Goal: Task Accomplishment & Management: Complete application form

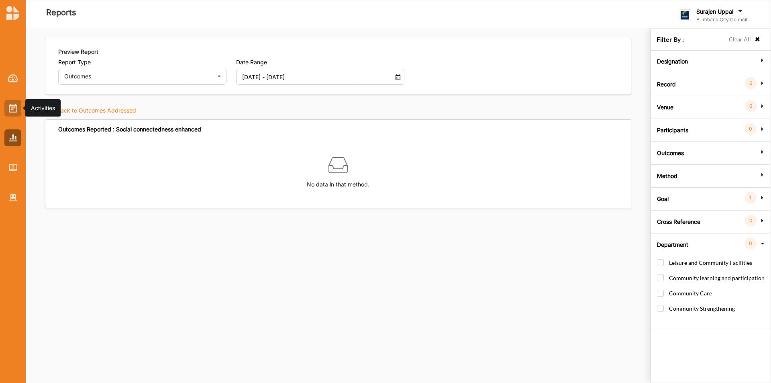
click at [9, 109] on img at bounding box center [13, 108] width 8 height 9
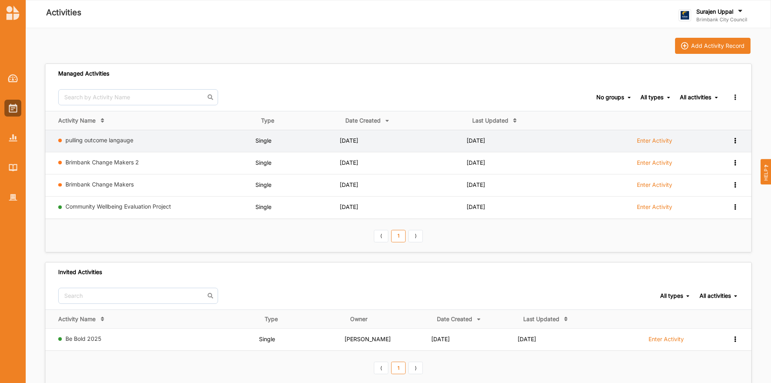
click at [106, 145] on div "pulling outcome langauge" at bounding box center [155, 142] width 194 height 10
click at [107, 143] on label "pulling outcome langauge" at bounding box center [158, 140] width 187 height 7
click at [108, 141] on link "pulling outcome langauge" at bounding box center [99, 140] width 68 height 7
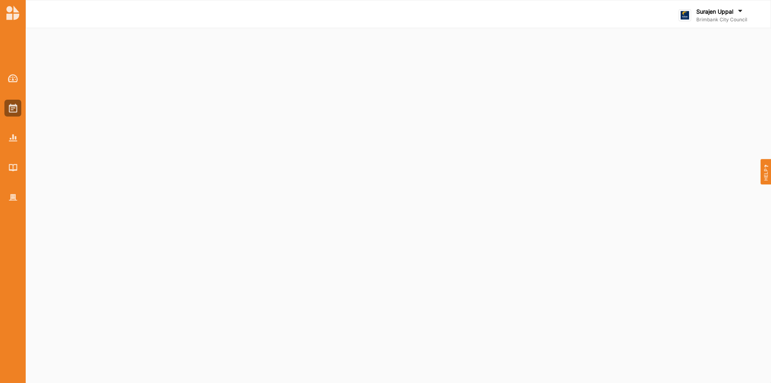
select select "1"
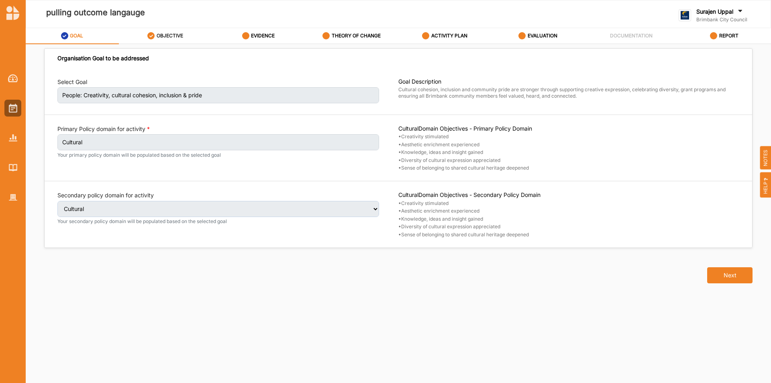
click at [172, 31] on div "OBJECTIVE" at bounding box center [165, 36] width 36 height 14
select select "4"
select select "3"
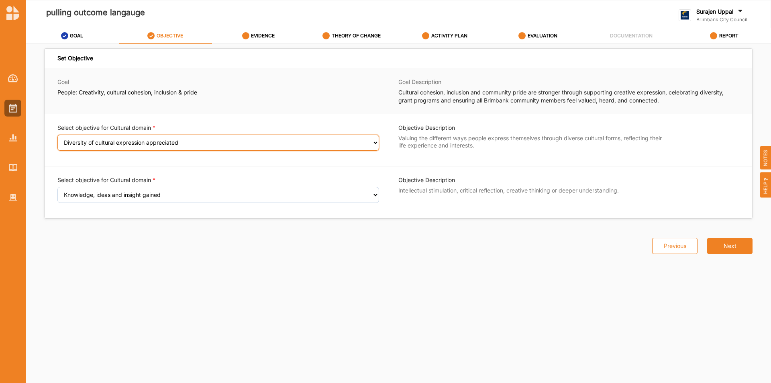
click at [125, 144] on select "Select an Objective Creativity stimulated Aesthetic enrichment experienced Dive…" at bounding box center [218, 143] width 322 height 16
select select "2"
click at [57, 140] on select "Select an Objective Creativity stimulated Aesthetic enrichment experienced Dive…" at bounding box center [218, 143] width 322 height 16
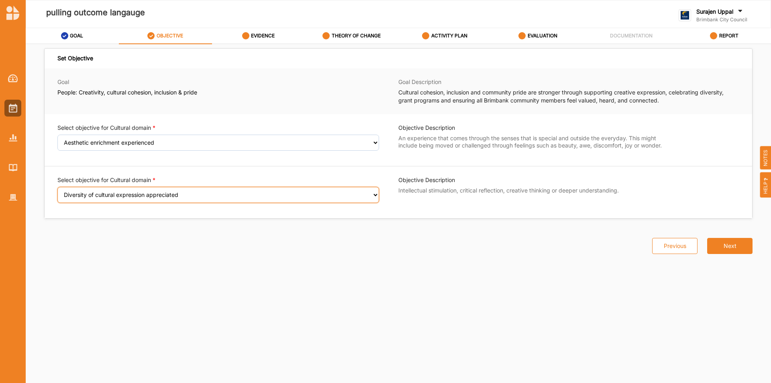
click at [116, 195] on select "Select an Objective Creativity stimulated Knowledge, ideas and insight gained D…" at bounding box center [218, 195] width 322 height 16
select select "1"
click at [57, 192] on select "Select an Objective Creativity stimulated Knowledge, ideas and insight gained D…" at bounding box center [218, 195] width 322 height 16
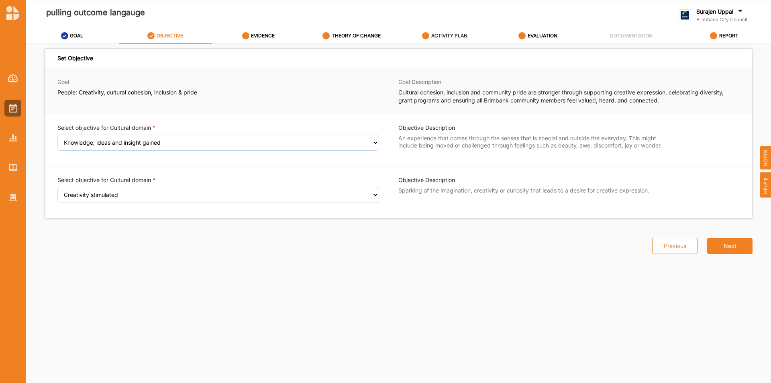
click at [451, 35] on label "ACTIVITY PLAN" at bounding box center [449, 36] width 36 height 6
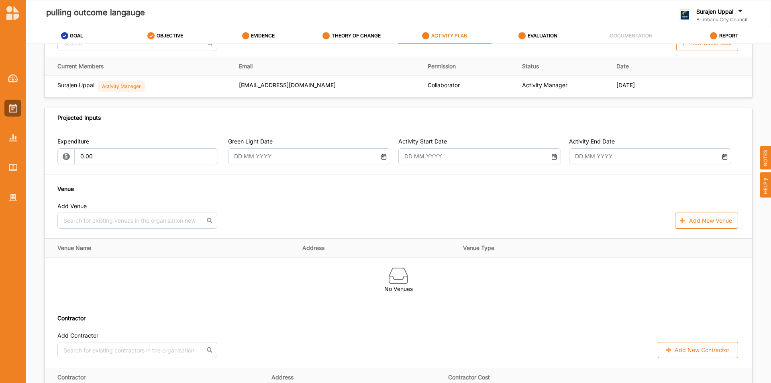
scroll to position [402, 0]
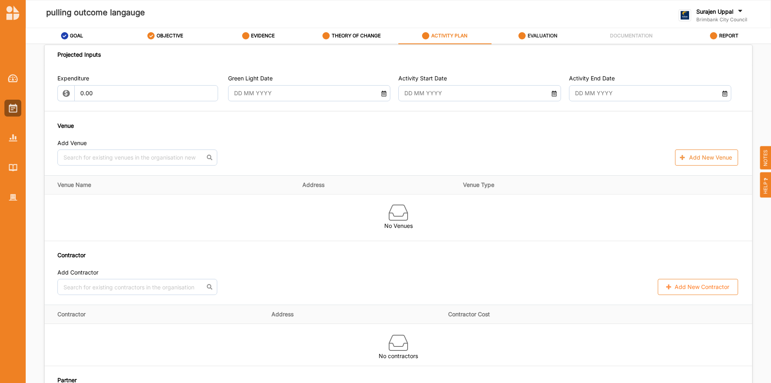
click at [543, 38] on label "EVALUATION" at bounding box center [543, 36] width 30 height 6
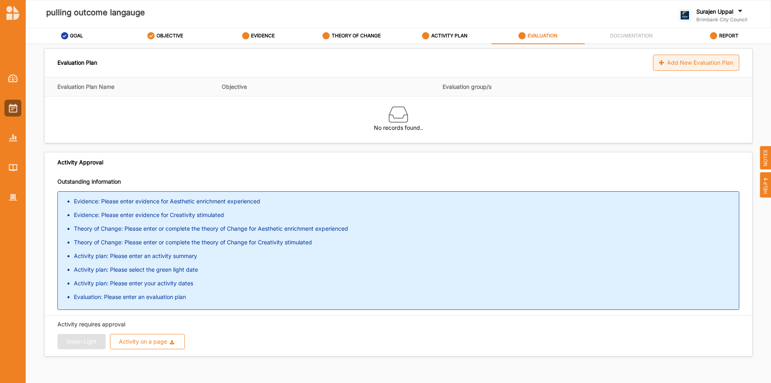
click at [694, 60] on div "Add New Evaluation Plan" at bounding box center [696, 63] width 86 height 16
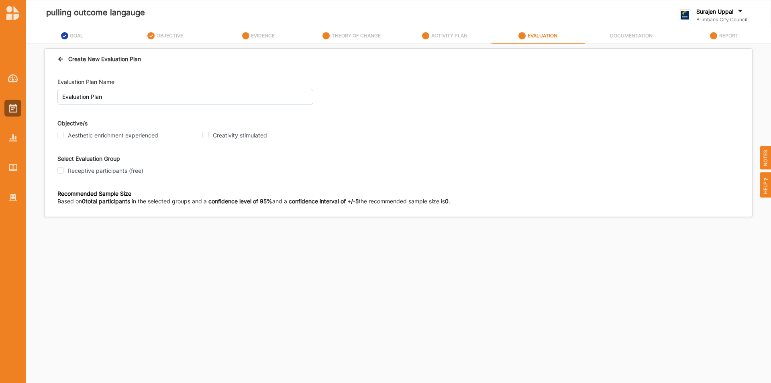
click at [57, 133] on div "Evaluation Plan Name Evaluation Plan Objective/s Aesthetic enrichment experienc…" at bounding box center [399, 142] width 708 height 147
click at [63, 136] on input "Aesthetic enrichment experienced" at bounding box center [60, 135] width 6 height 6
checkbox input "true"
click at [203, 135] on input "Creativity stimulated" at bounding box center [205, 135] width 6 height 6
checkbox input "true"
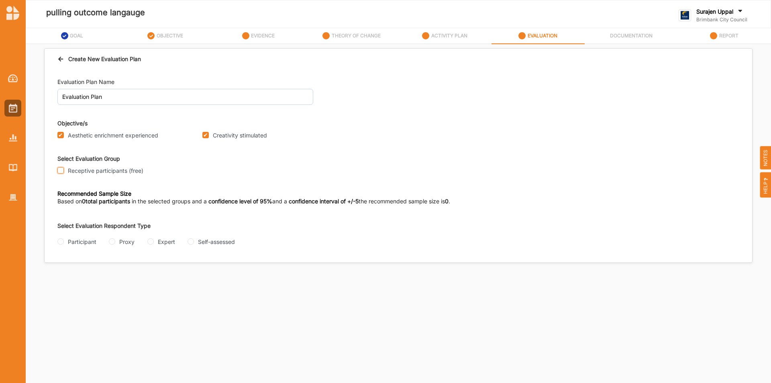
click at [60, 168] on input "Receptive participants (free)" at bounding box center [60, 170] width 6 height 6
checkbox input "true"
click at [62, 241] on div "Participant" at bounding box center [76, 241] width 39 height 8
click at [62, 241] on input "Participant" at bounding box center [60, 241] width 6 height 6
radio input "true"
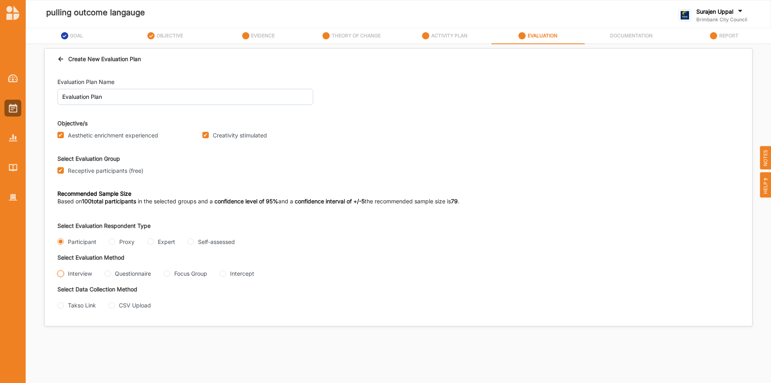
click at [61, 270] on input "Interview" at bounding box center [60, 273] width 6 height 6
radio input "true"
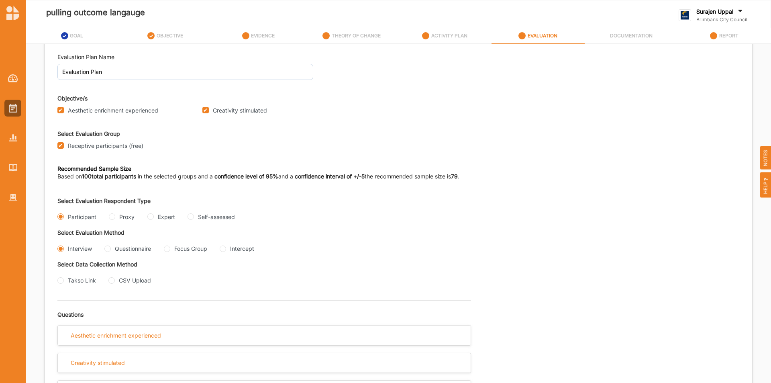
scroll to position [49, 0]
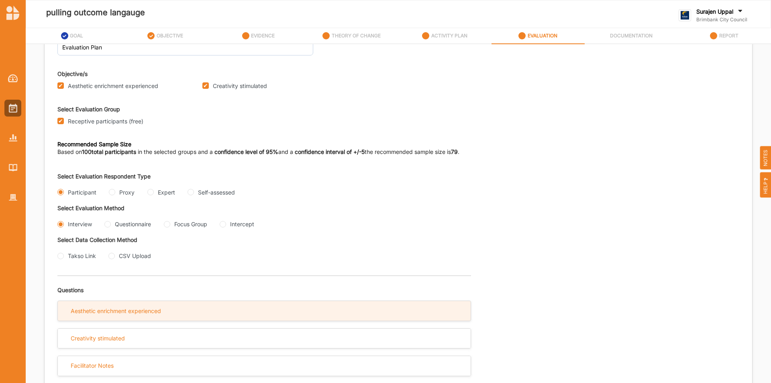
drag, startPoint x: 103, startPoint y: 313, endPoint x: 115, endPoint y: 304, distance: 14.9
click at [104, 311] on div "Aesthetic enrichment experienced" at bounding box center [116, 310] width 90 height 7
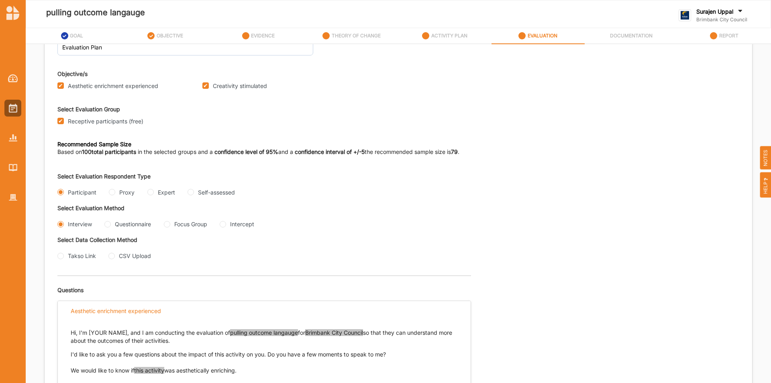
scroll to position [202, 0]
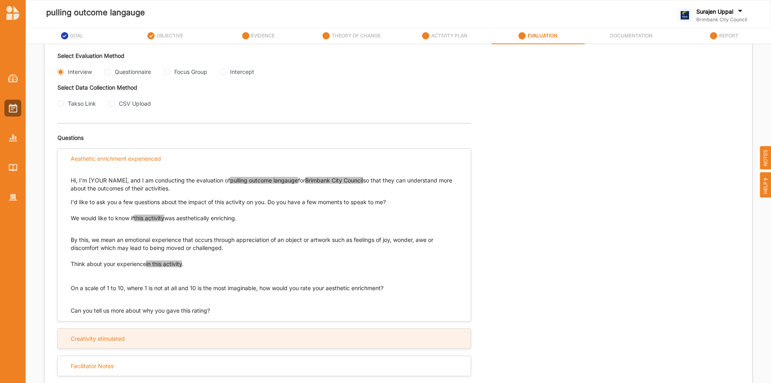
click at [131, 331] on div "Creativity stimulated" at bounding box center [264, 339] width 413 height 20
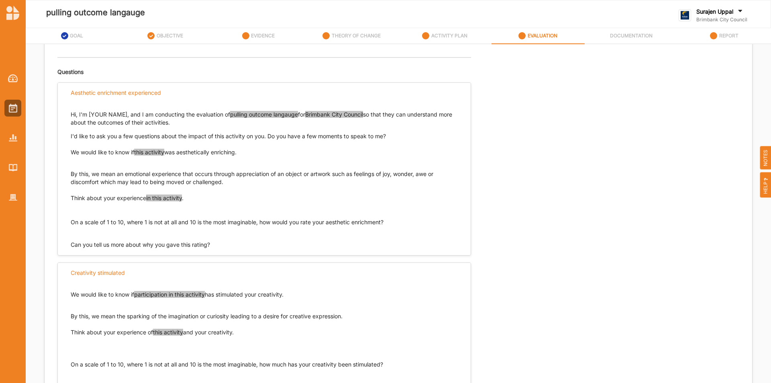
scroll to position [156, 0]
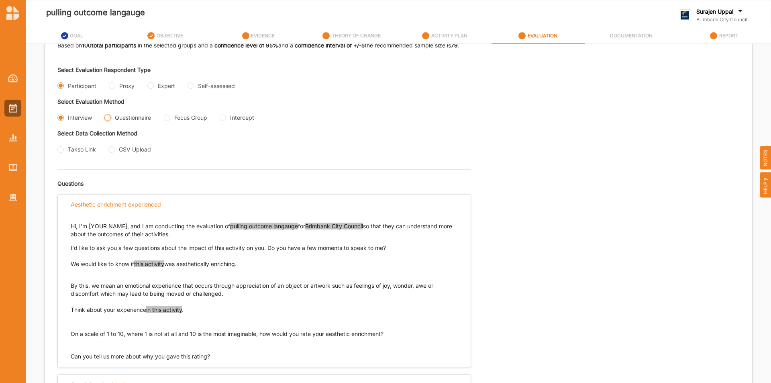
click at [108, 118] on input "Questionnaire" at bounding box center [107, 117] width 6 height 6
radio input "true"
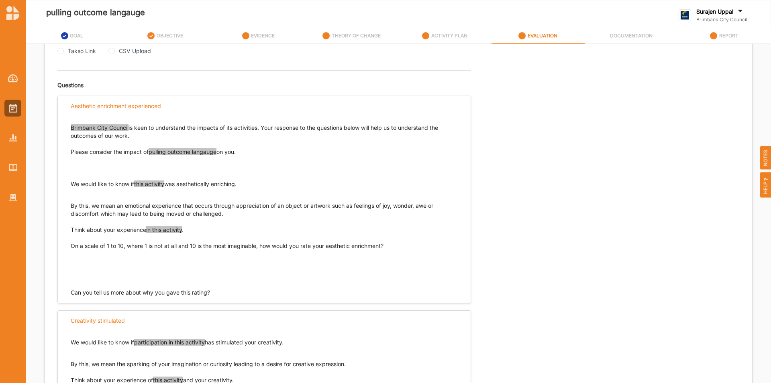
scroll to position [174, 0]
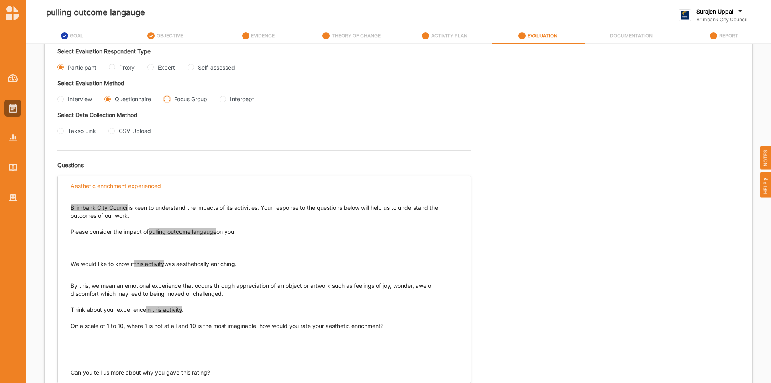
click at [169, 102] on Group "Focus Group" at bounding box center [167, 99] width 6 height 6
radio Group "true"
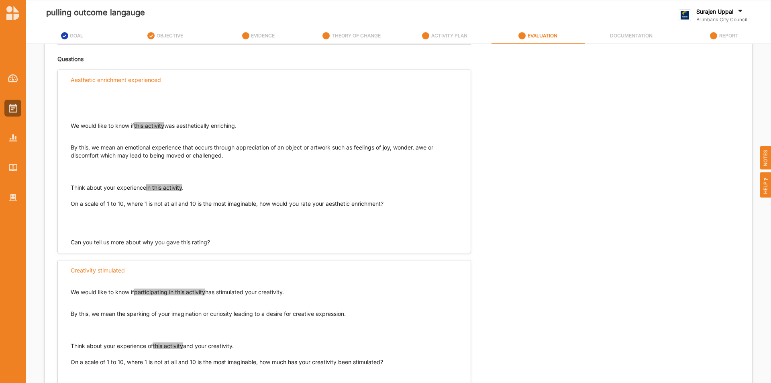
scroll to position [182, 0]
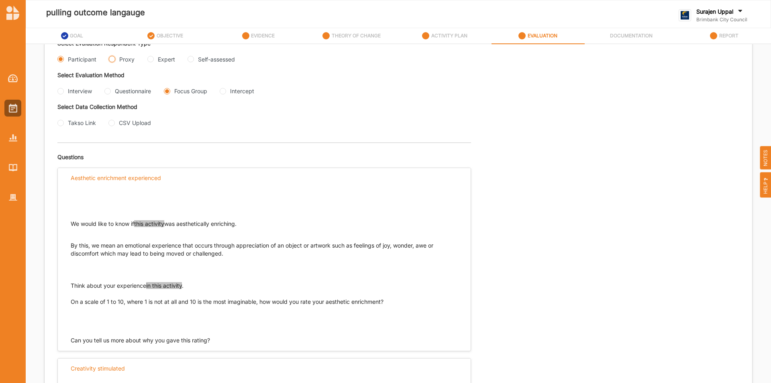
click at [112, 57] on input "Proxy" at bounding box center [112, 59] width 6 height 6
radio input "true"
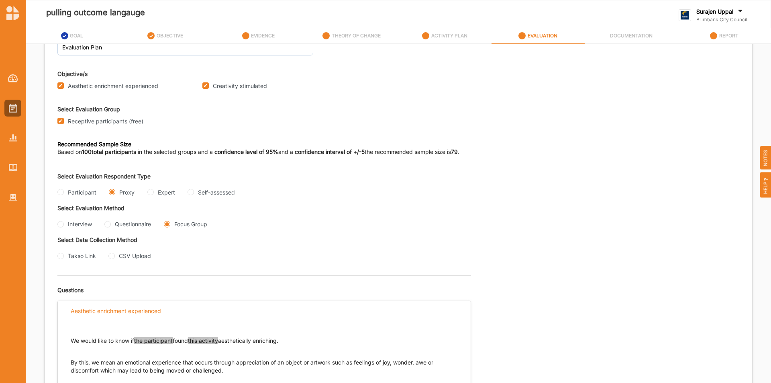
scroll to position [30, 0]
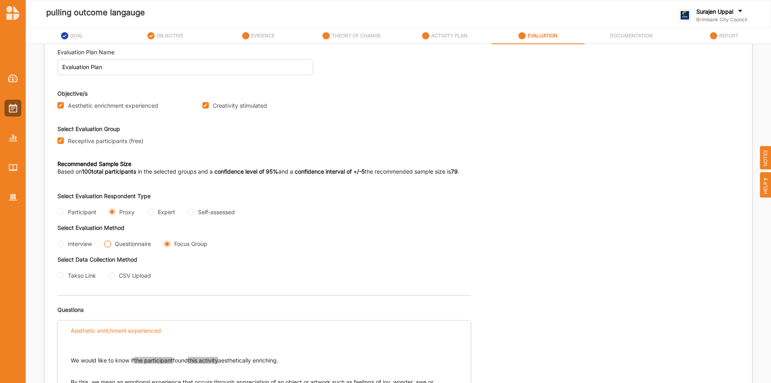
click at [105, 244] on input "Questionnaire" at bounding box center [107, 244] width 6 height 6
radio input "true"
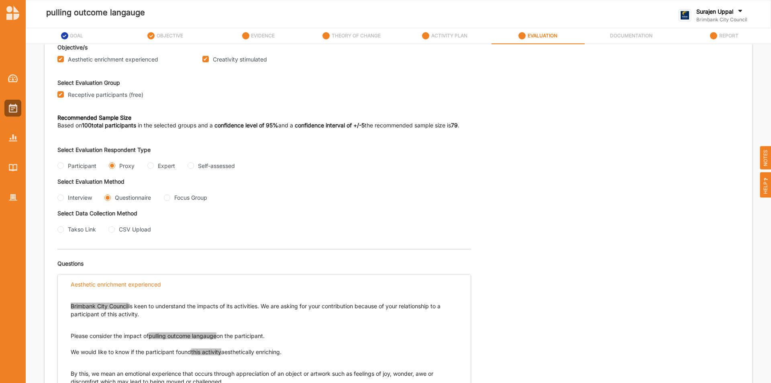
scroll to position [0, 0]
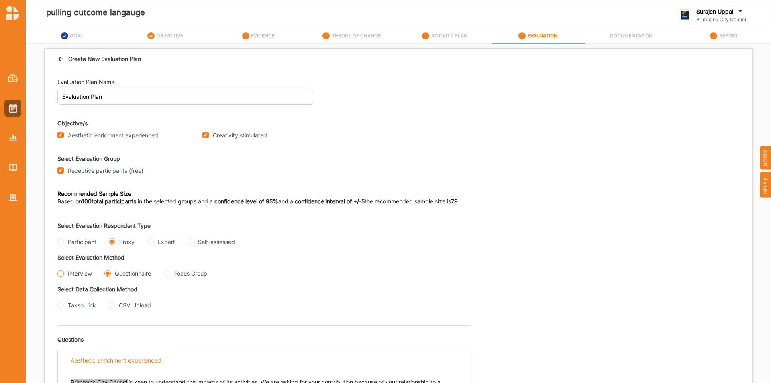
click at [61, 275] on input "Interview" at bounding box center [60, 273] width 6 height 6
radio input "true"
click at [151, 241] on input "Expert" at bounding box center [150, 241] width 6 height 6
radio input "true"
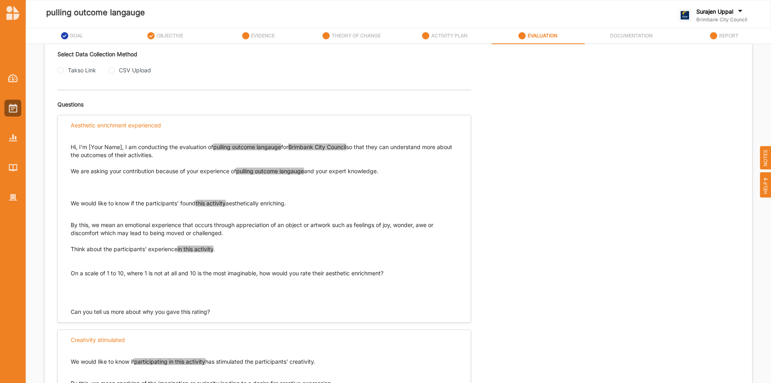
scroll to position [126, 0]
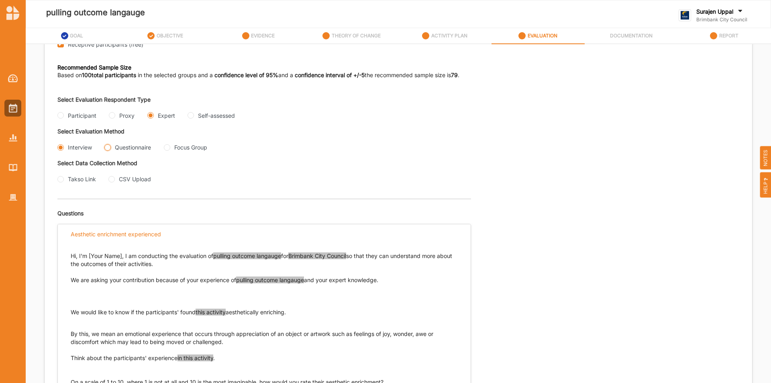
click at [105, 146] on input "Questionnaire" at bounding box center [107, 147] width 6 height 6
radio input "true"
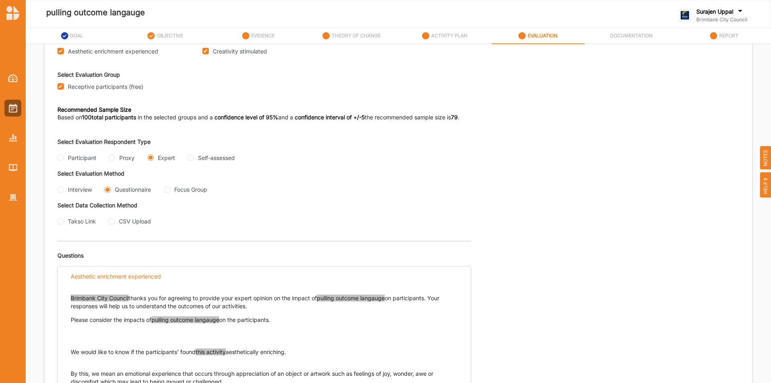
scroll to position [84, 0]
click at [170, 188] on Group "Focus Group" at bounding box center [167, 190] width 6 height 6
radio Group "true"
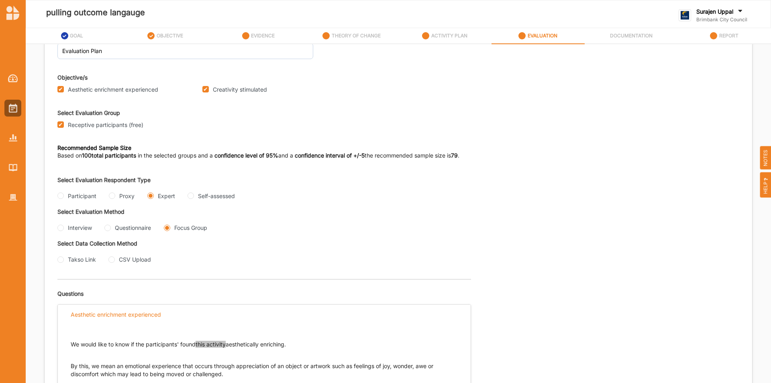
scroll to position [0, 0]
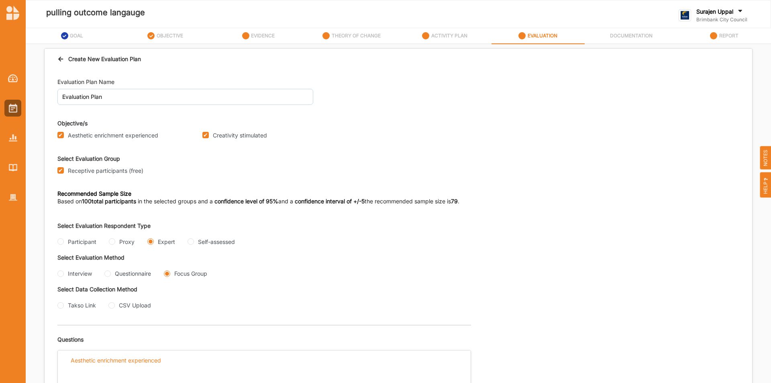
click at [61, 57] on icon at bounding box center [60, 58] width 7 height 6
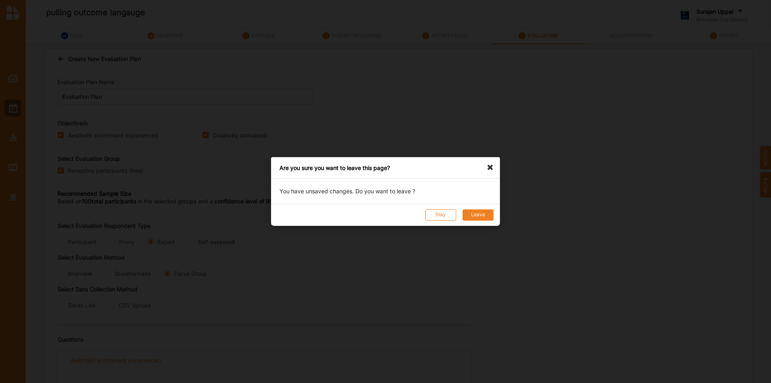
click at [463, 211] on button "Leave" at bounding box center [478, 214] width 31 height 11
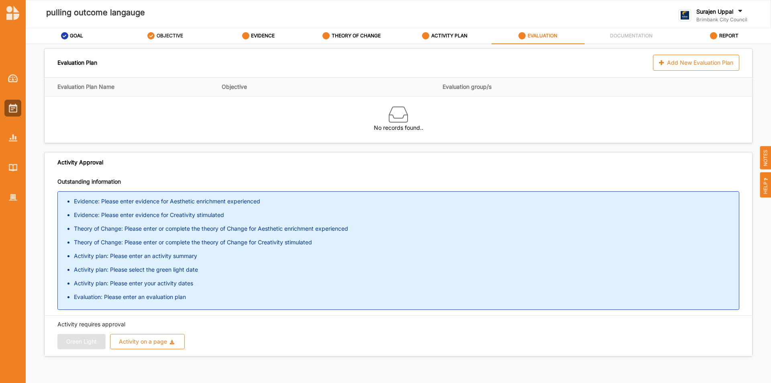
click at [163, 37] on label "OBJECTIVE" at bounding box center [170, 36] width 27 height 6
select select "2"
select select "1"
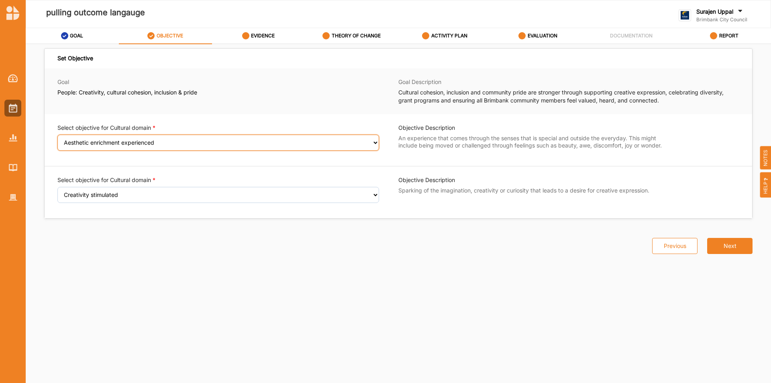
click at [102, 145] on select "Select an Objective Aesthetic enrichment experienced Knowledge, ideas and insig…" at bounding box center [218, 143] width 322 height 16
select select "3"
click at [57, 140] on select "Select an Objective Aesthetic enrichment experienced Knowledge, ideas and insig…" at bounding box center [218, 143] width 322 height 16
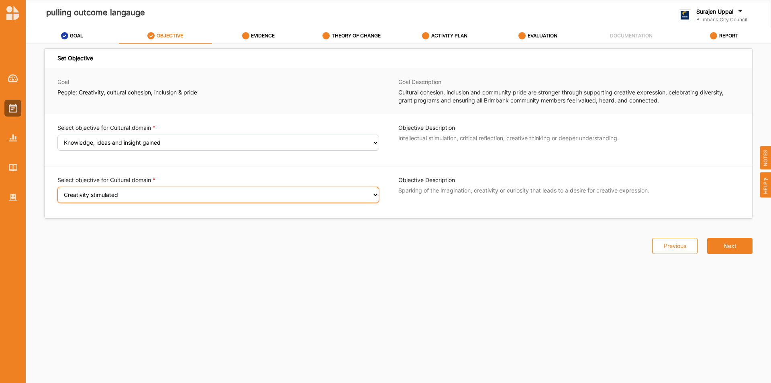
click at [91, 193] on select "Select an Objective Creativity stimulated Aesthetic enrichment experienced Dive…" at bounding box center [218, 195] width 322 height 16
select select "4"
click at [57, 192] on select "Select an Objective Creativity stimulated Aesthetic enrichment experienced Dive…" at bounding box center [218, 195] width 322 height 16
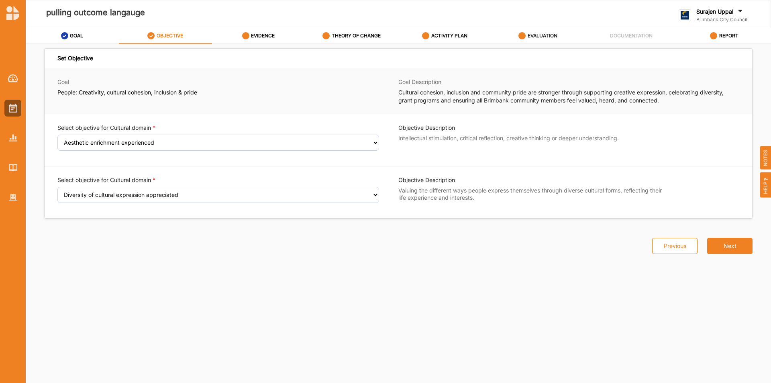
click at [542, 33] on label "EVALUATION" at bounding box center [543, 36] width 30 height 6
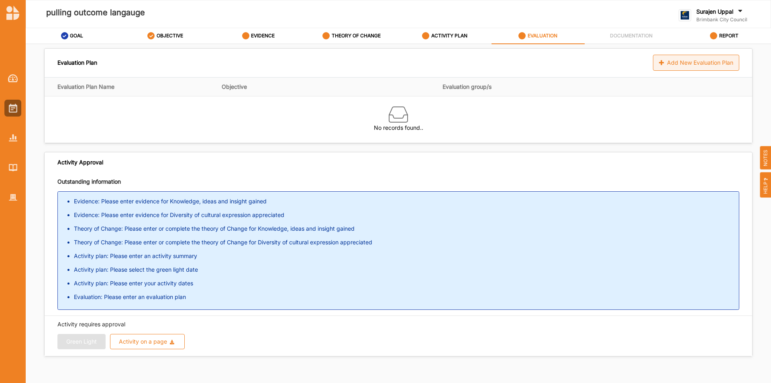
click at [659, 61] on icon at bounding box center [662, 63] width 7 height 6
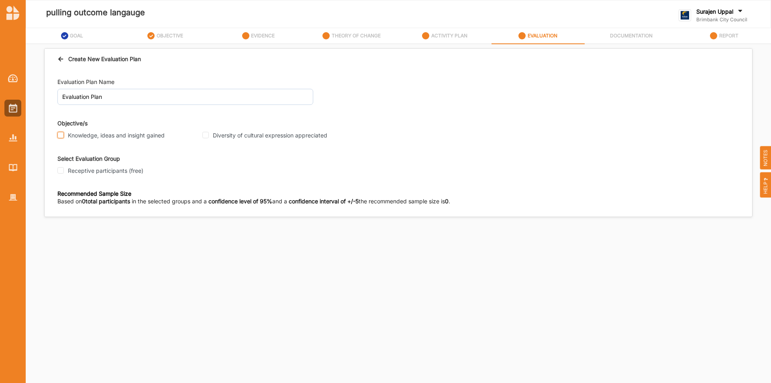
click at [59, 135] on input "Knowledge, ideas and insight gained" at bounding box center [60, 135] width 6 height 6
checkbox input "true"
click at [206, 136] on input "Diversity of cultural expression appreciated" at bounding box center [205, 135] width 6 height 6
checkbox input "true"
click at [61, 167] on input "Receptive participants (free)" at bounding box center [60, 170] width 6 height 6
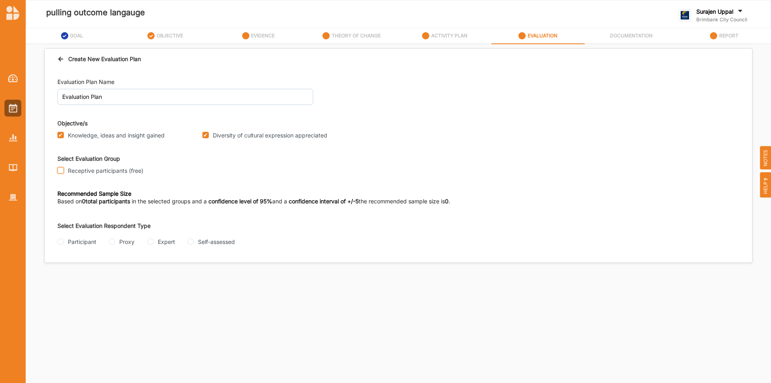
checkbox input "true"
click at [60, 241] on input "Participant" at bounding box center [60, 241] width 6 height 6
radio input "true"
click at [55, 274] on div "Evaluation Plan Name Evaluation Plan Objective/s Knowledge, ideas and insight g…" at bounding box center [399, 197] width 708 height 256
click at [58, 274] on input "Interview" at bounding box center [60, 273] width 6 height 6
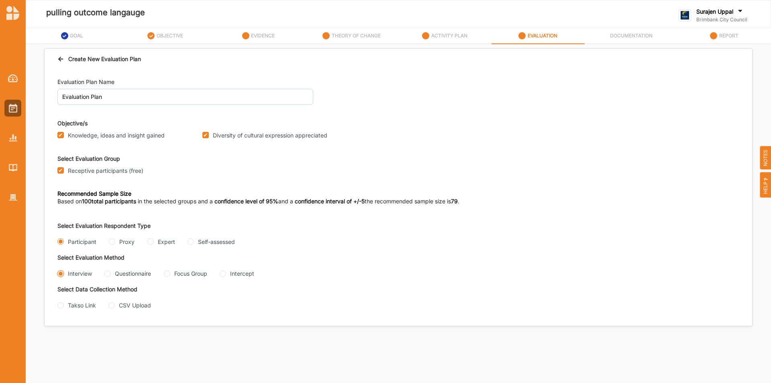
radio input "true"
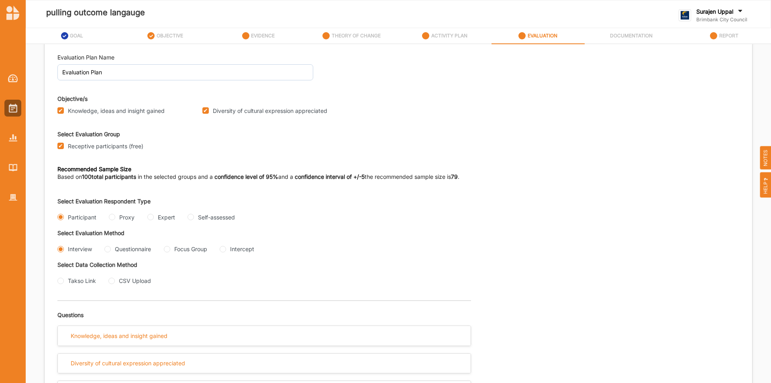
scroll to position [49, 0]
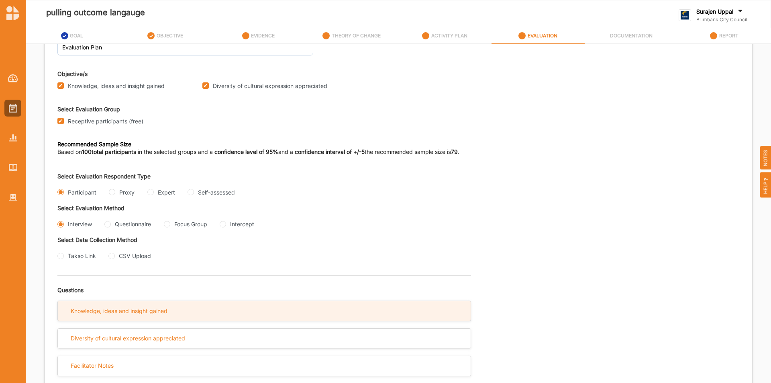
click at [123, 306] on div "Knowledge, ideas and insight gained" at bounding box center [264, 311] width 413 height 20
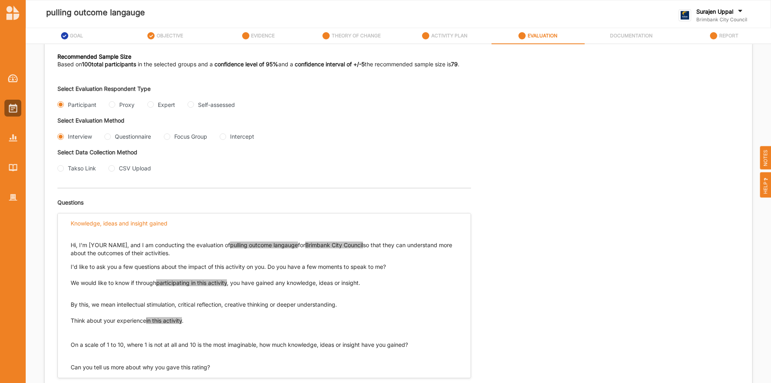
scroll to position [194, 0]
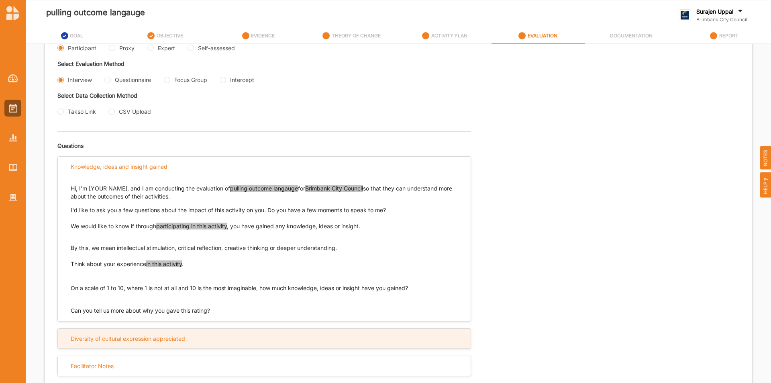
drag, startPoint x: 141, startPoint y: 341, endPoint x: 145, endPoint y: 341, distance: 4.8
click at [142, 341] on div "Diversity of cultural expression appreciated" at bounding box center [128, 338] width 114 height 7
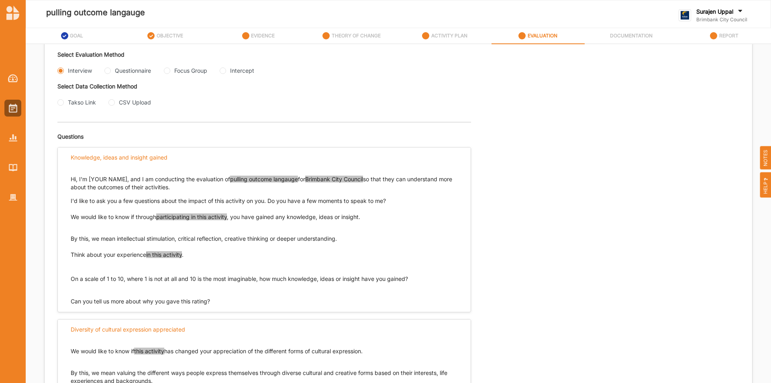
scroll to position [199, 0]
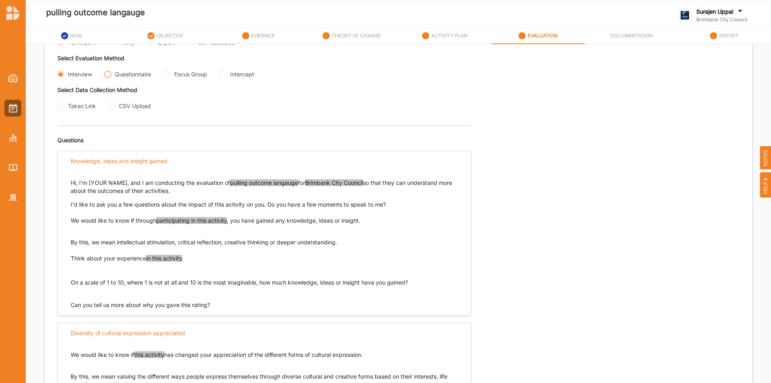
click at [107, 73] on input "Questionnaire" at bounding box center [107, 74] width 6 height 6
radio input "true"
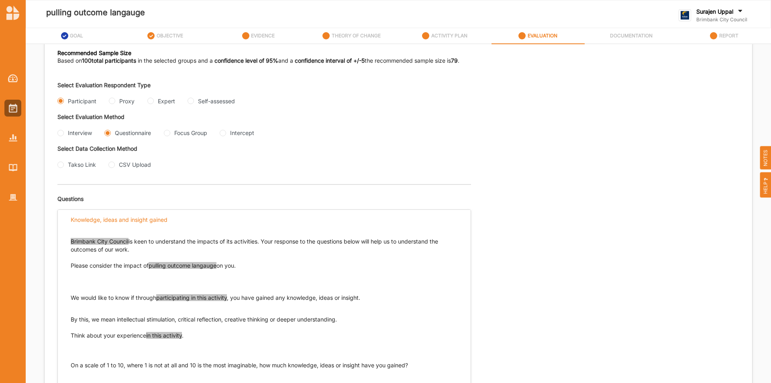
scroll to position [129, 0]
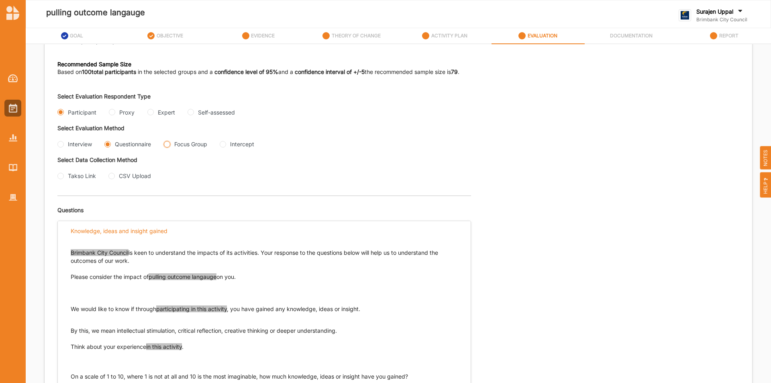
click at [166, 146] on Group "Focus Group" at bounding box center [167, 144] width 6 height 6
radio Group "true"
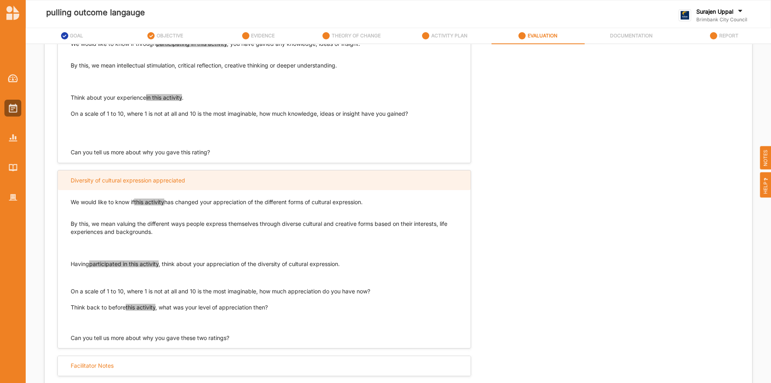
scroll to position [202, 0]
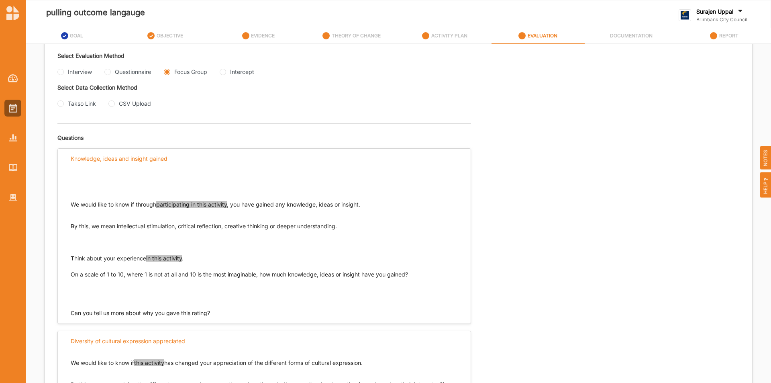
drag, startPoint x: 106, startPoint y: 71, endPoint x: 187, endPoint y: 96, distance: 85.3
click at [107, 72] on input "Questionnaire" at bounding box center [107, 72] width 6 height 6
radio input "true"
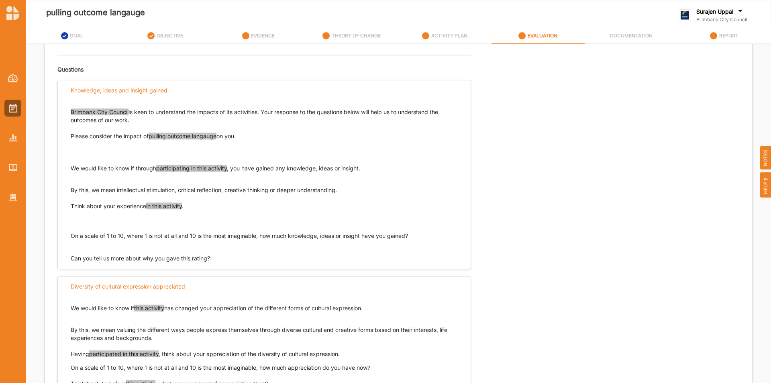
scroll to position [170, 0]
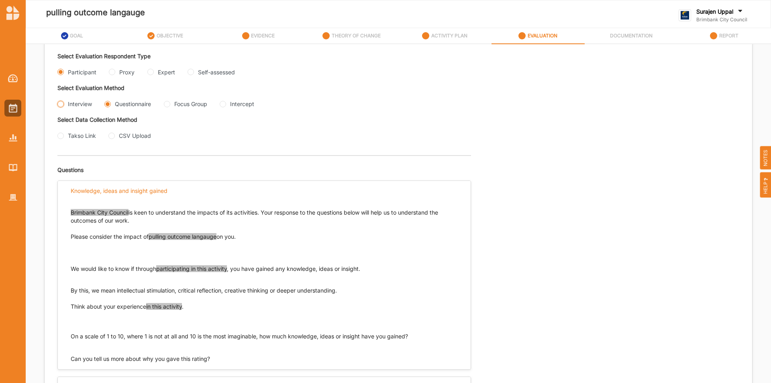
click at [61, 103] on input "Interview" at bounding box center [60, 104] width 6 height 6
radio input "true"
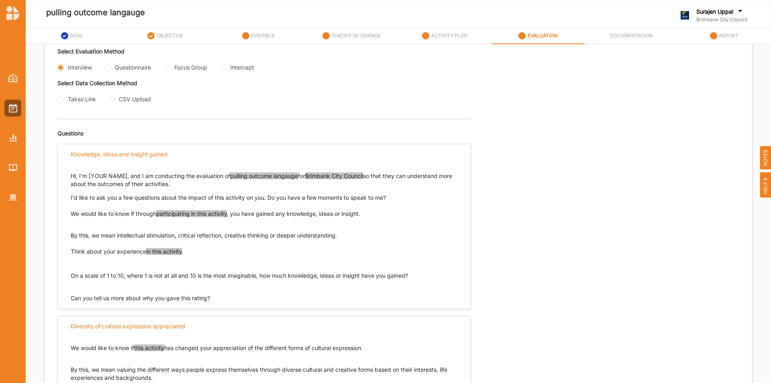
scroll to position [79, 0]
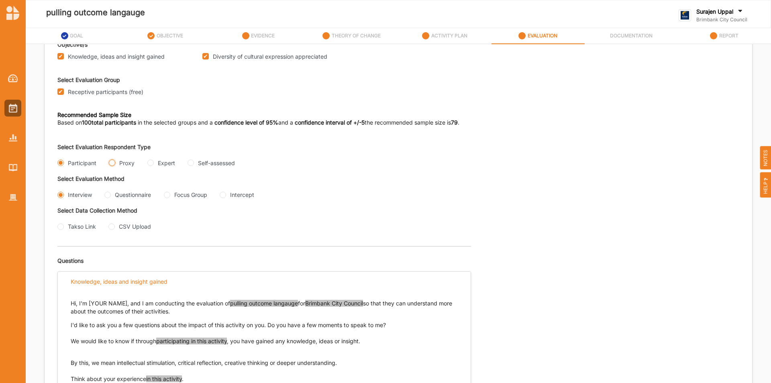
drag, startPoint x: 110, startPoint y: 163, endPoint x: 121, endPoint y: 165, distance: 11.0
click at [111, 164] on input "Proxy" at bounding box center [112, 162] width 6 height 6
radio input "true"
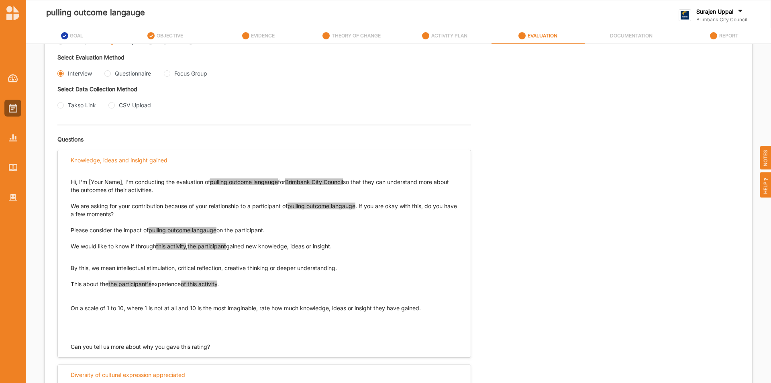
scroll to position [194, 0]
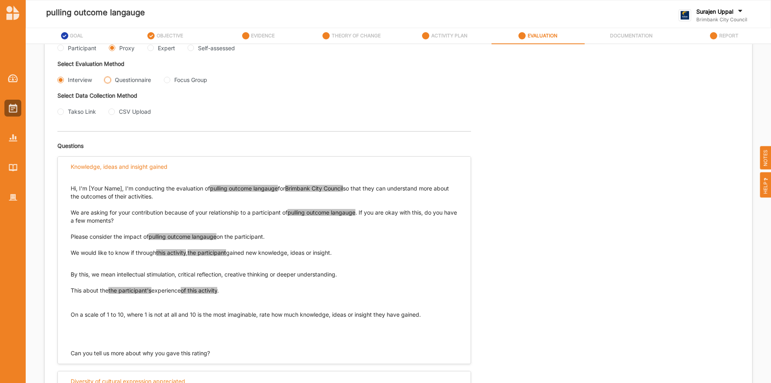
click at [106, 80] on input "Questionnaire" at bounding box center [107, 80] width 6 height 6
radio input "true"
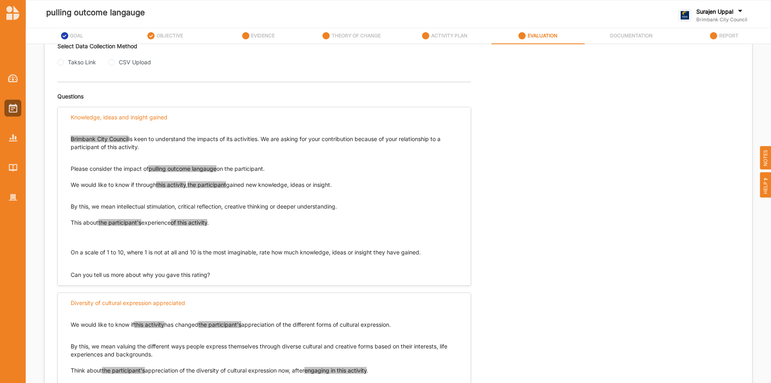
scroll to position [113, 0]
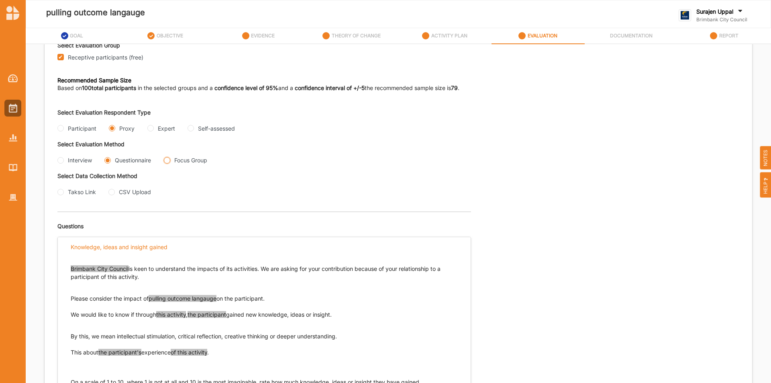
click at [166, 158] on Group "Focus Group" at bounding box center [167, 160] width 6 height 6
radio Group "true"
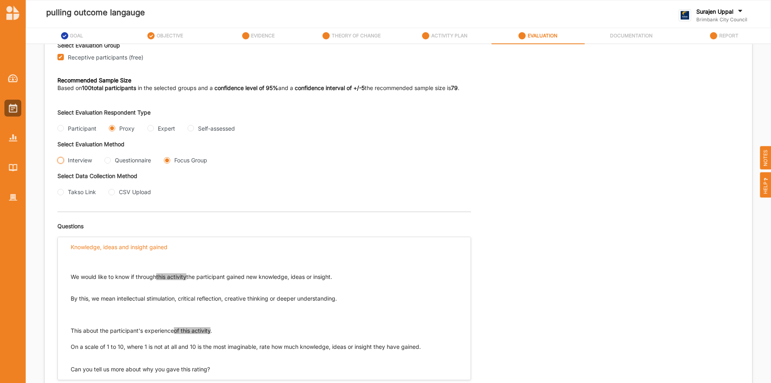
click at [62, 161] on input "Interview" at bounding box center [60, 160] width 6 height 6
radio input "true"
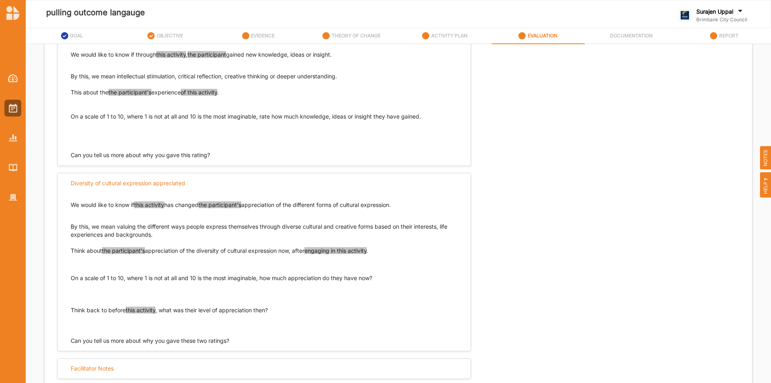
scroll to position [394, 0]
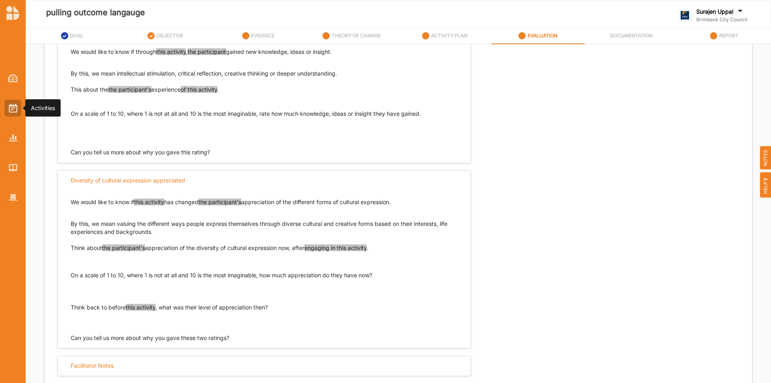
click at [11, 113] on div at bounding box center [12, 108] width 17 height 17
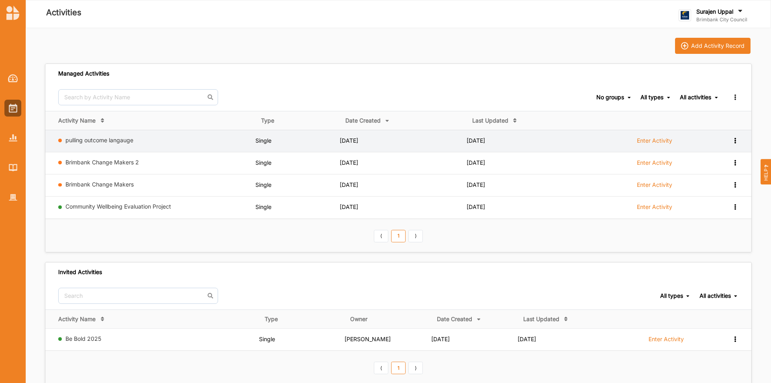
click at [737, 139] on icon at bounding box center [735, 140] width 7 height 6
click at [709, 199] on div "Remove" at bounding box center [714, 198] width 35 height 6
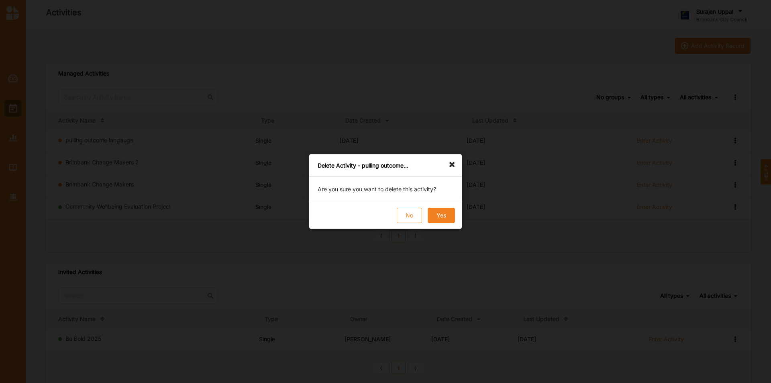
click at [433, 218] on button "Yes" at bounding box center [441, 215] width 27 height 15
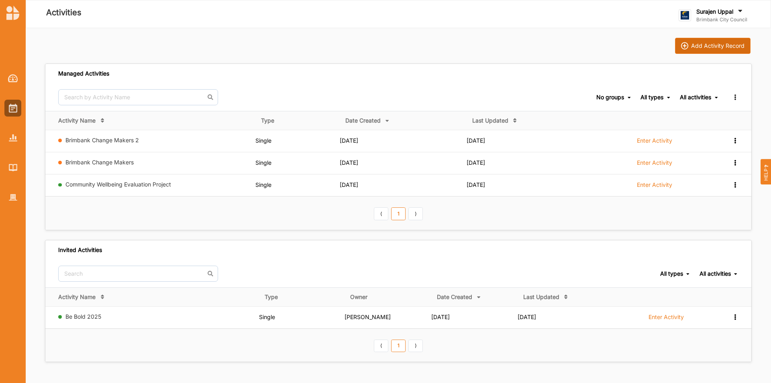
click at [722, 45] on div "Add Activity Record" at bounding box center [717, 45] width 53 height 7
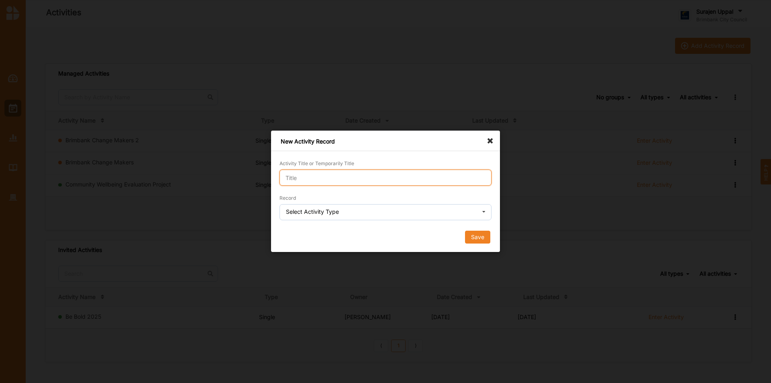
click at [364, 178] on input "Activity Title or Temporarily Title" at bounding box center [386, 178] width 212 height 16
type input "pulling outcome language"
click at [335, 213] on div "Select Activity Type" at bounding box center [312, 212] width 53 height 6
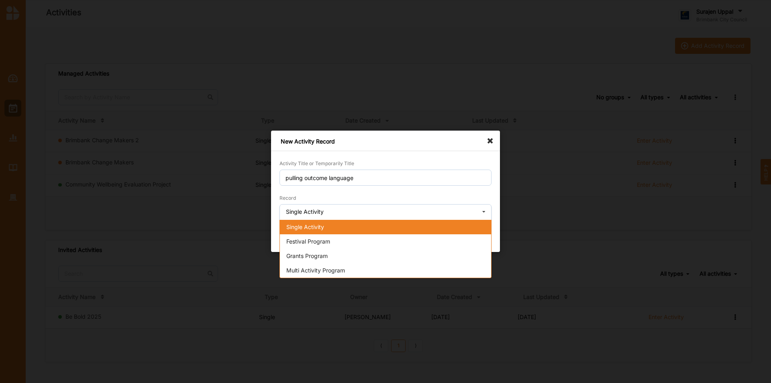
click at [324, 227] on span "Single Activity" at bounding box center [305, 226] width 38 height 7
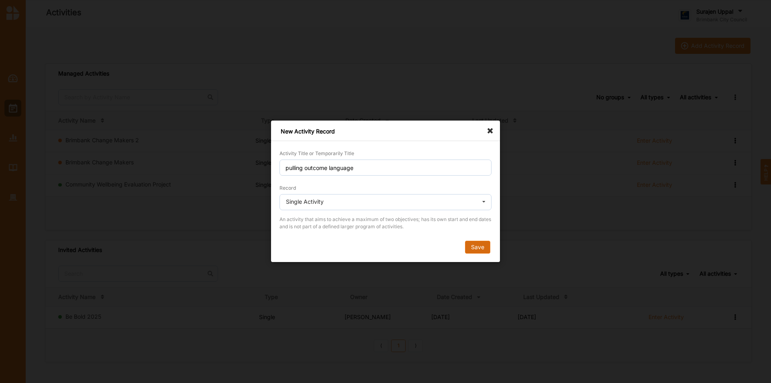
click at [478, 247] on button "Save" at bounding box center [477, 247] width 25 height 13
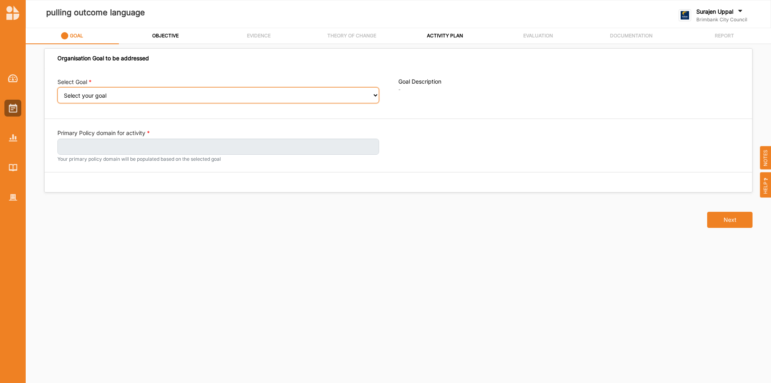
click at [91, 94] on select "Select your goal People: Social connection and wellbeing People: Healthy active…" at bounding box center [218, 95] width 322 height 16
select select "382"
click at [57, 93] on select "Select your goal People: Social connection and wellbeing People: Healthy active…" at bounding box center [218, 95] width 322 height 16
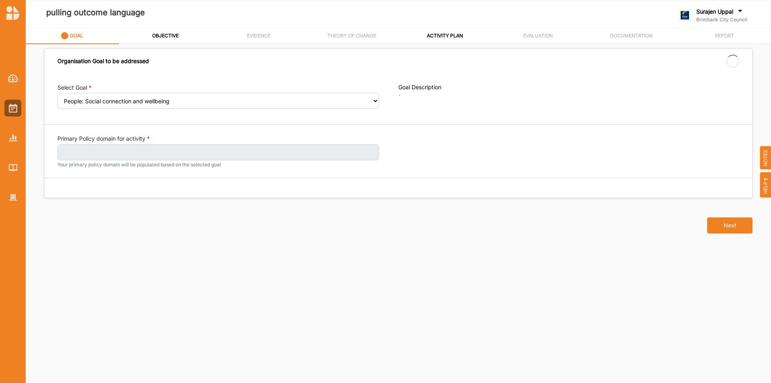
select select "382"
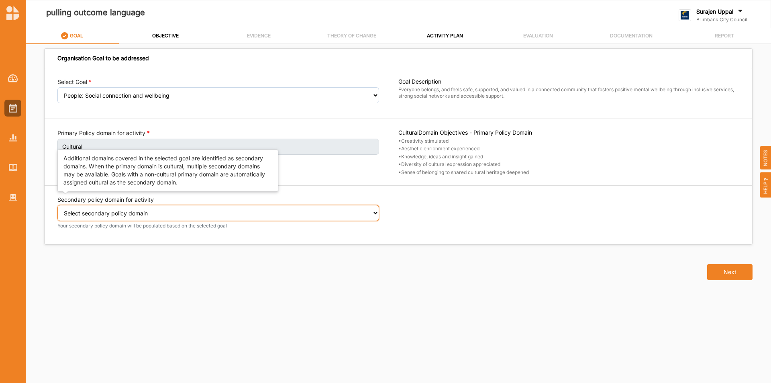
click at [112, 214] on select "Select secondary policy domain No second domain for this activity Social Govern…" at bounding box center [218, 213] width 322 height 16
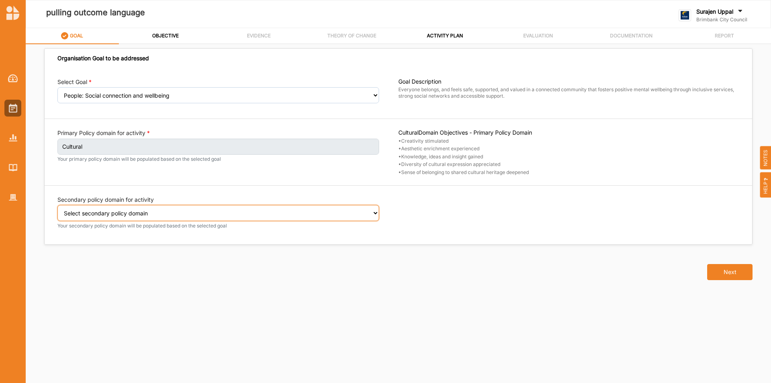
select select "2"
click at [57, 210] on select "Select secondary policy domain No second domain for this activity Social Govern…" at bounding box center [218, 213] width 322 height 16
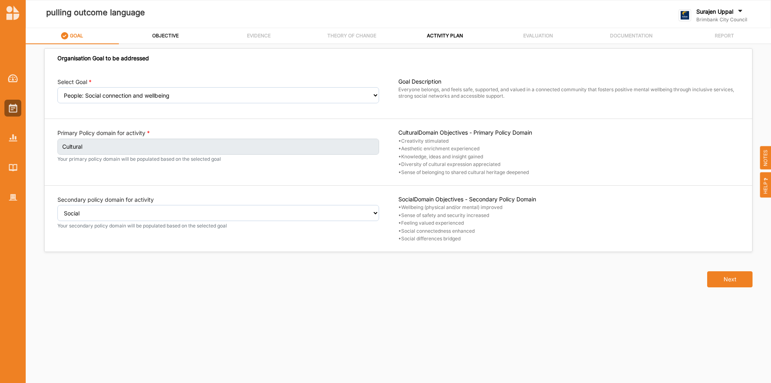
click at [174, 35] on label "OBJECTIVE" at bounding box center [165, 36] width 27 height 6
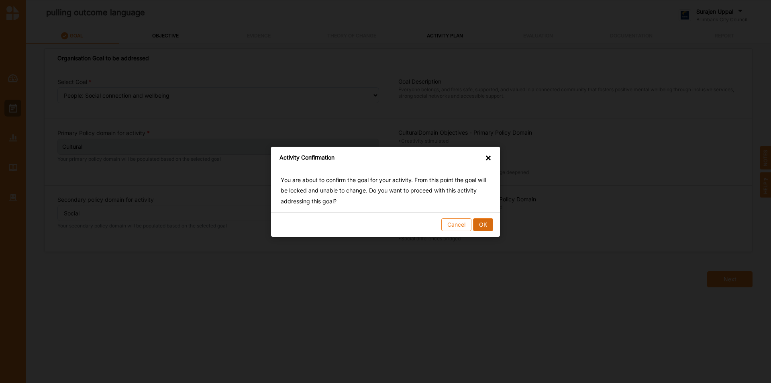
click at [485, 226] on button "OK" at bounding box center [483, 224] width 20 height 13
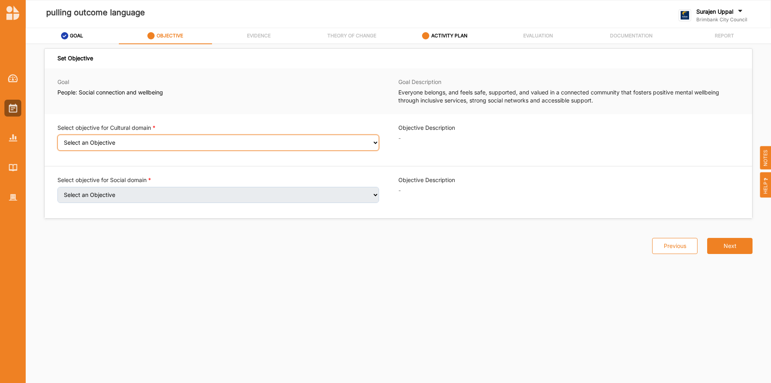
click at [133, 143] on select "Select an Objective Creativity stimulated Aesthetic enrichment experienced Know…" at bounding box center [218, 143] width 322 height 16
select select "2"
click at [57, 140] on select "Select an Objective Creativity stimulated Aesthetic enrichment experienced Know…" at bounding box center [218, 143] width 322 height 16
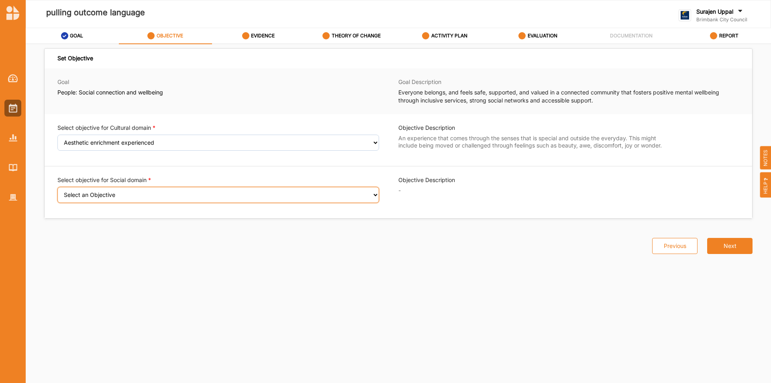
click at [110, 198] on select "Select an Objective Wellbeing (physical and/or mental) improved Sense of safety…" at bounding box center [218, 195] width 322 height 16
select select "6"
click at [57, 192] on select "Select an Objective Wellbeing (physical and/or mental) improved Sense of safety…" at bounding box center [218, 195] width 322 height 16
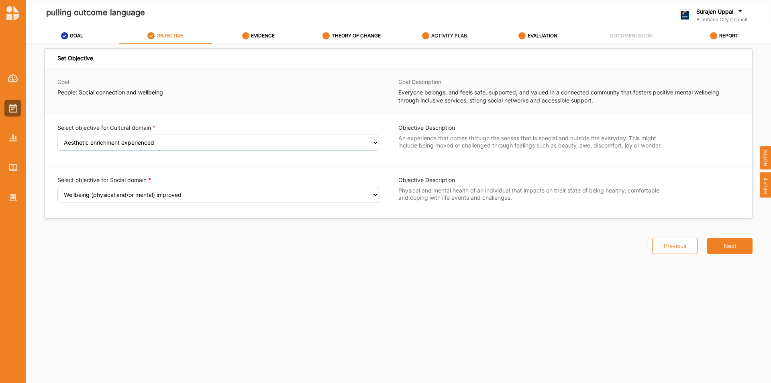
click at [457, 34] on label "ACTIVITY PLAN" at bounding box center [449, 36] width 36 height 6
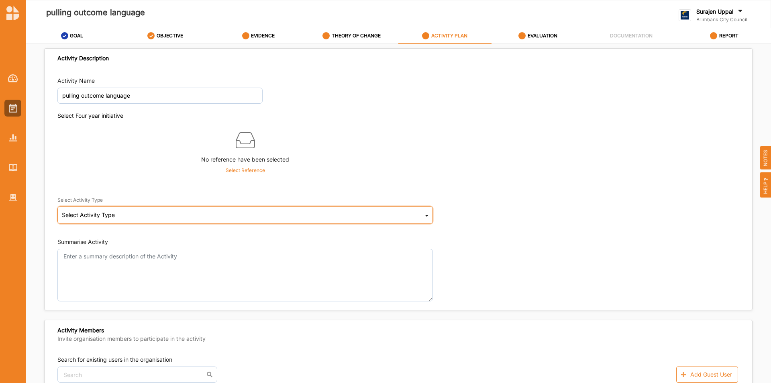
click at [130, 215] on div "Select Activity Type Cultural infrastructure development Acquisitions and Commi…" at bounding box center [245, 215] width 376 height 18
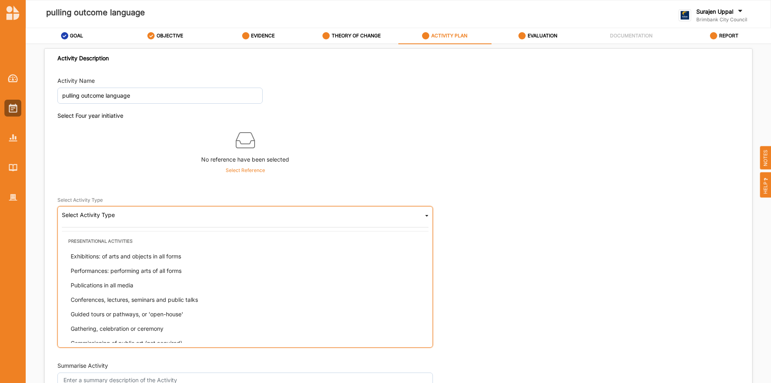
scroll to position [201, 0]
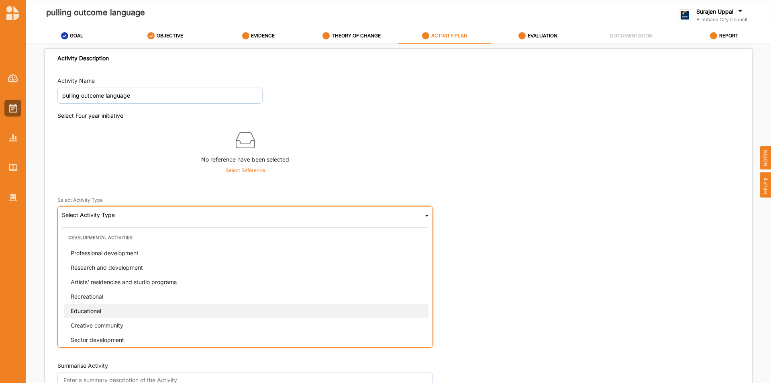
click at [109, 313] on div "Educational" at bounding box center [247, 311] width 367 height 14
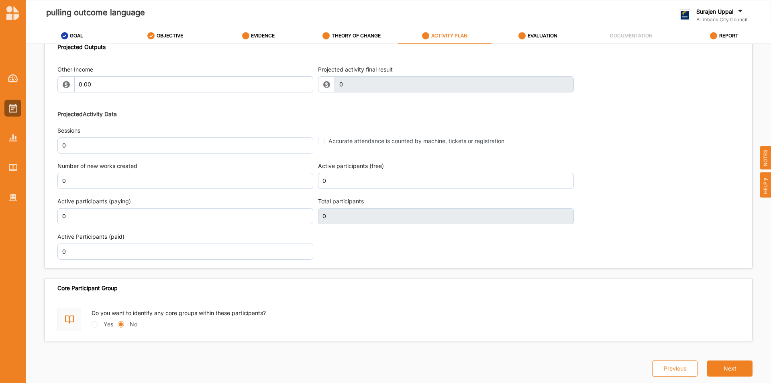
scroll to position [914, 0]
click at [79, 219] on input "0" at bounding box center [185, 216] width 256 height 16
type input "50"
click at [424, 280] on div "Core Participant Group" at bounding box center [399, 288] width 708 height 20
type input "50"
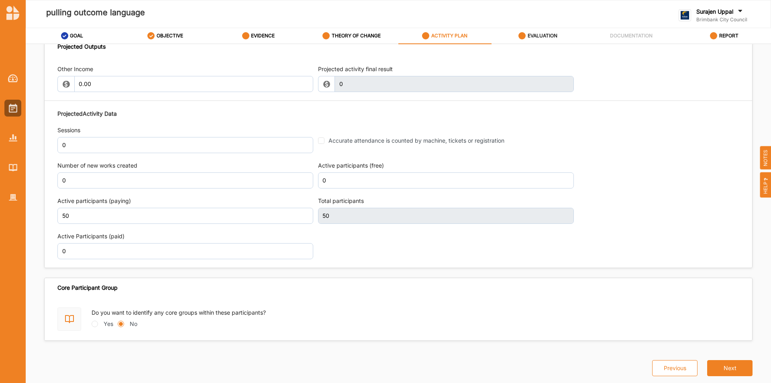
click at [547, 39] on label "EVALUATION" at bounding box center [543, 36] width 30 height 6
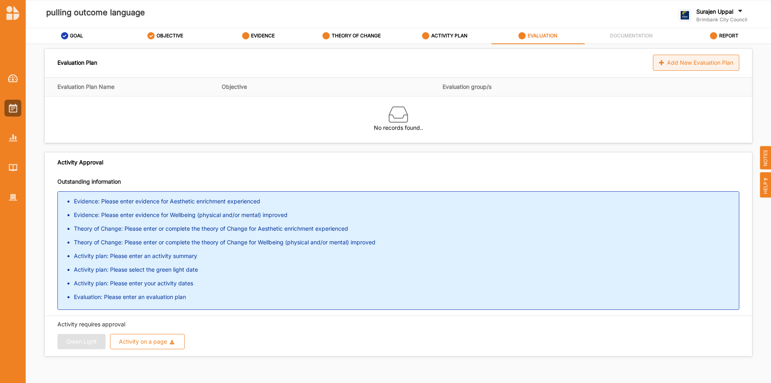
click at [684, 66] on div "Add New Evaluation Plan" at bounding box center [696, 63] width 86 height 16
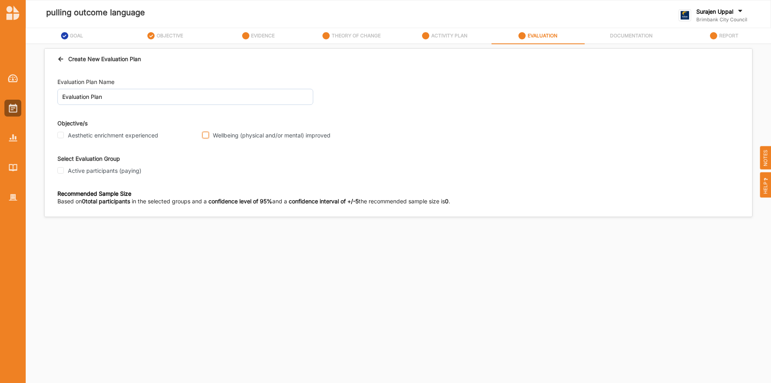
click at [205, 135] on input "Wellbeing (physical and/or mental) improved" at bounding box center [205, 135] width 6 height 6
checkbox input "true"
click at [64, 172] on div "Active participants (paying)" at bounding box center [127, 170] width 140 height 7
click at [59, 170] on input "Active participants (paying)" at bounding box center [60, 170] width 6 height 6
checkbox input "true"
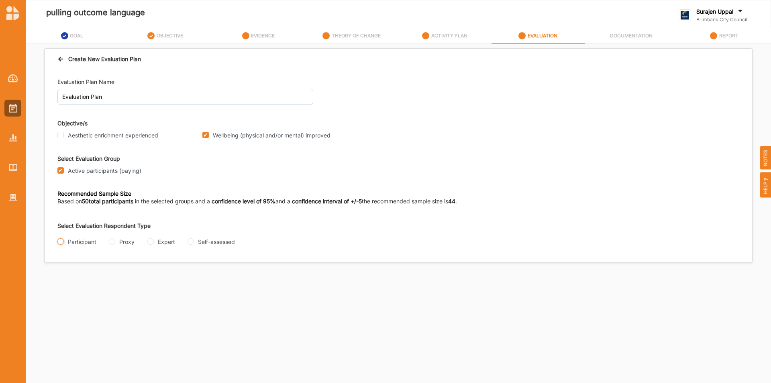
drag, startPoint x: 61, startPoint y: 239, endPoint x: 60, endPoint y: 252, distance: 12.9
click at [61, 239] on input "Participant" at bounding box center [60, 241] width 6 height 6
radio input "true"
click at [61, 274] on input "Interview" at bounding box center [60, 273] width 6 height 6
radio input "true"
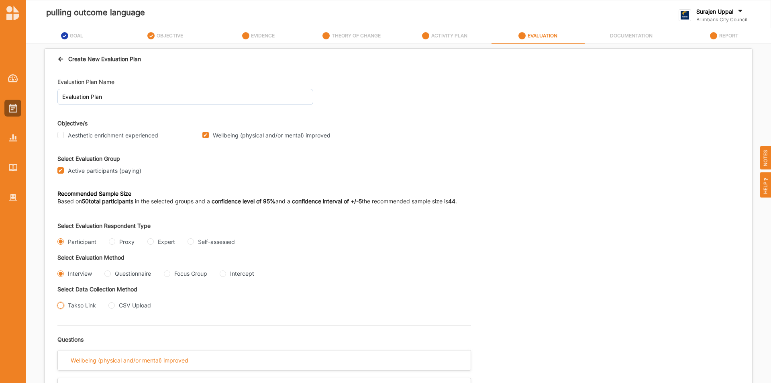
click at [57, 305] on input "Takso Link" at bounding box center [60, 305] width 6 height 6
radio input "true"
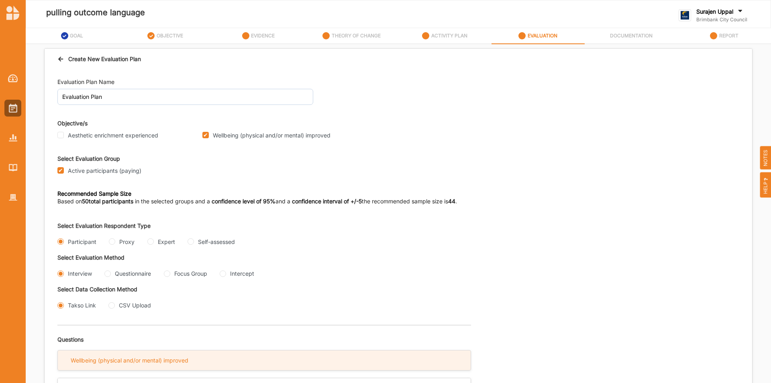
click at [158, 360] on div "Wellbeing (physical and/or mental) improved" at bounding box center [130, 360] width 118 height 7
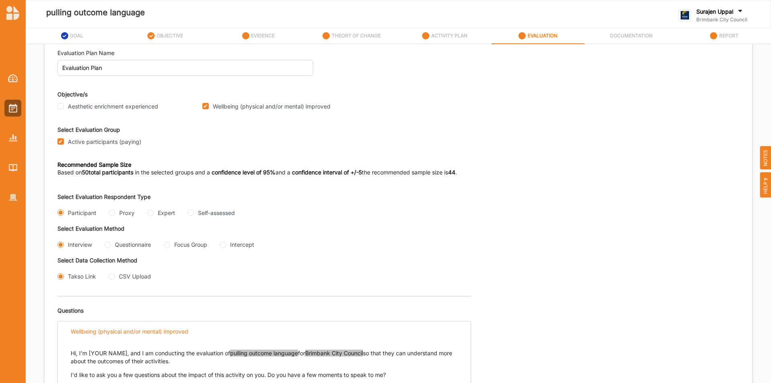
scroll to position [161, 0]
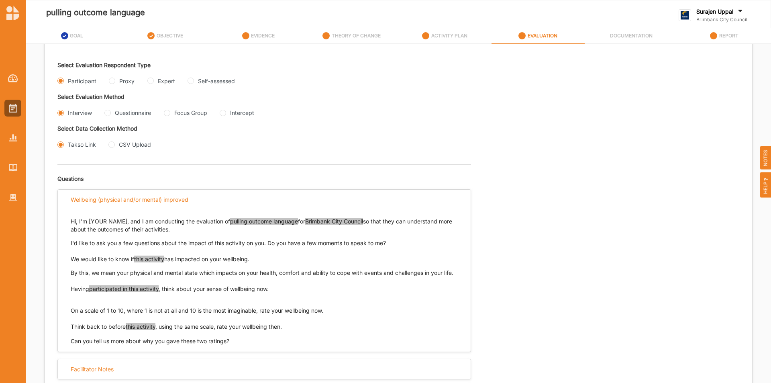
drag, startPoint x: 260, startPoint y: 257, endPoint x: 66, endPoint y: 259, distance: 194.0
click at [66, 259] on div "Hi, I'm [YOUR NAME], and I am conducting the evaluation of pulling outcome lang…" at bounding box center [264, 277] width 413 height 136
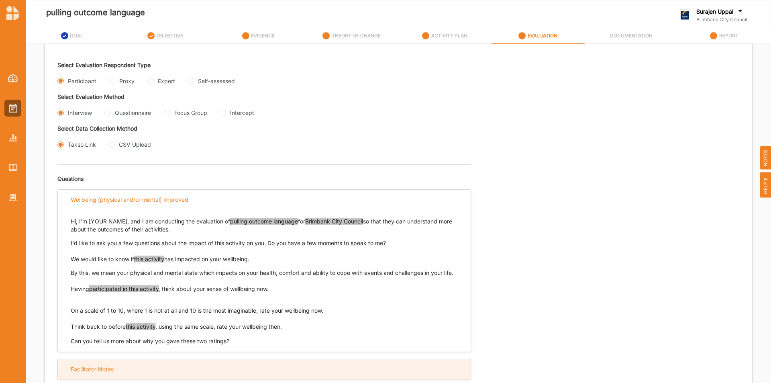
copy p "We would like to know if this activity has impacted on your wellbeing."
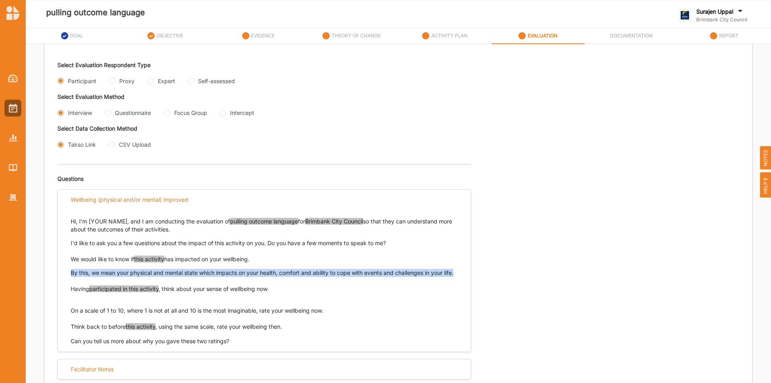
drag, startPoint x: 84, startPoint y: 282, endPoint x: 57, endPoint y: 270, distance: 30.0
click at [57, 270] on div "Evaluation Plan Name Evaluation Plan Objective/s Aesthetic enrichment experienc…" at bounding box center [399, 242] width 708 height 667
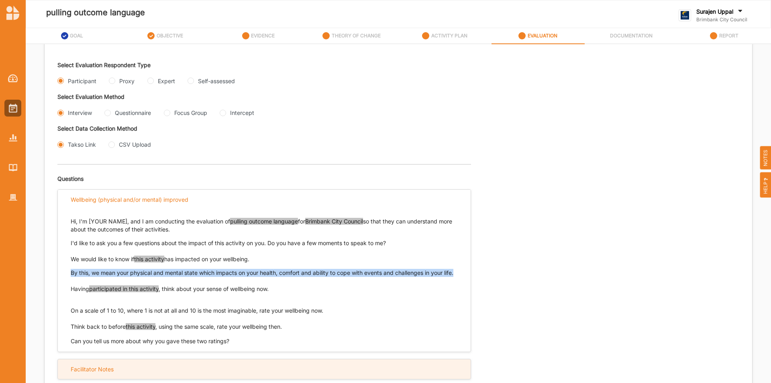
copy p "By this, we mean your physical and mental state which impacts on your health, c…"
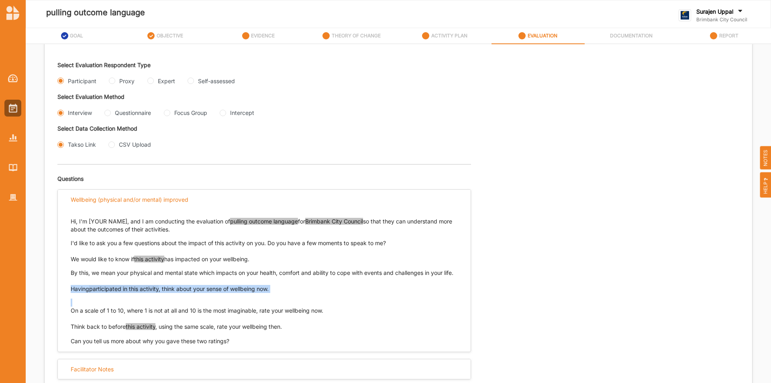
drag, startPoint x: 282, startPoint y: 301, endPoint x: 67, endPoint y: 294, distance: 215.4
click at [69, 296] on div "Hi, I'm [YOUR NAME], and I am conducting the evaluation of pulling outcome lang…" at bounding box center [264, 277] width 413 height 136
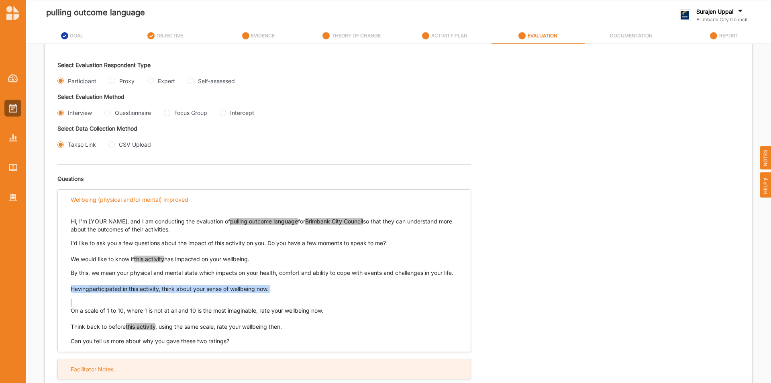
copy p "Having participated in this activity , think about your sense of wellbeing now."
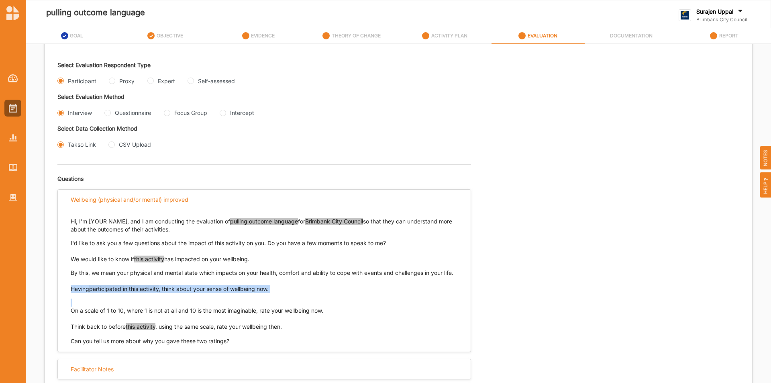
drag, startPoint x: 338, startPoint y: 319, endPoint x: 88, endPoint y: 333, distance: 250.3
click at [70, 321] on div "Hi, I'm [YOUR NAME], and I am conducting the evaluation of pulling outcome lang…" at bounding box center [264, 277] width 413 height 136
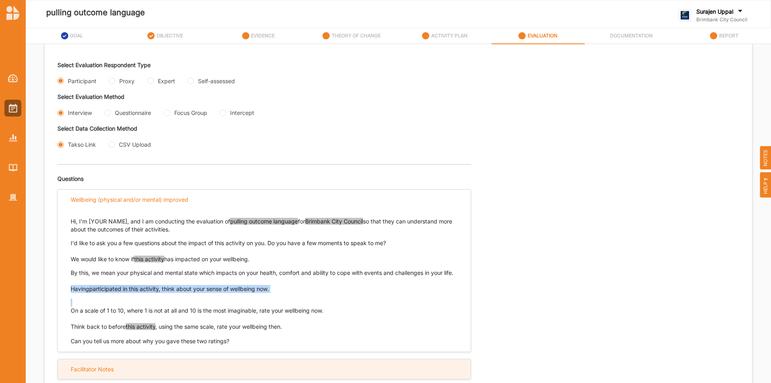
copy p "On a scale of 1 to 10, where 1 is not at all and 10 is the most imaginable, rat…"
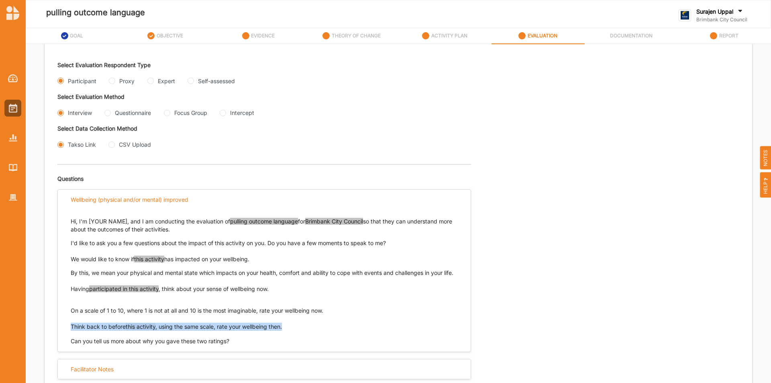
drag, startPoint x: 289, startPoint y: 333, endPoint x: 75, endPoint y: 334, distance: 213.7
click at [71, 331] on p "Think back to before this activity , using the same scale, rate your wellbeing …" at bounding box center [264, 327] width 387 height 8
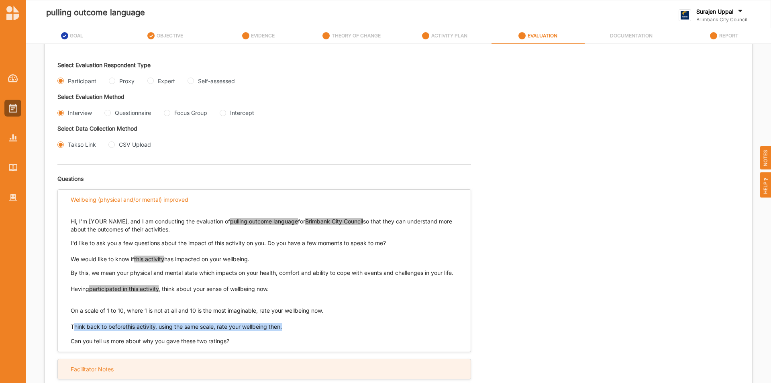
copy p "Think back to before this activity , using the same scale, rate your wellbeing …"
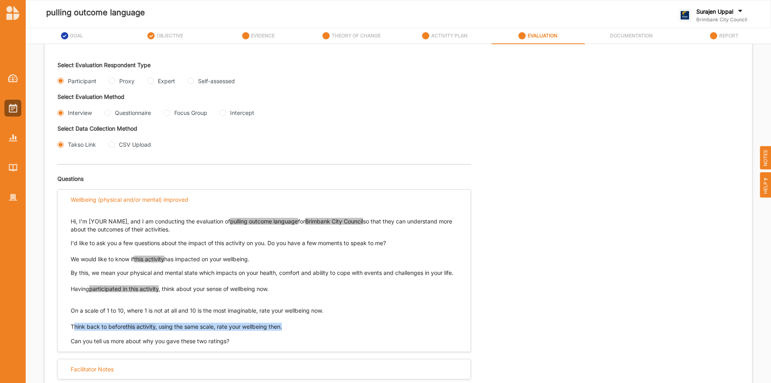
click at [109, 113] on input "Questionnaire" at bounding box center [107, 113] width 6 height 6
radio input "true"
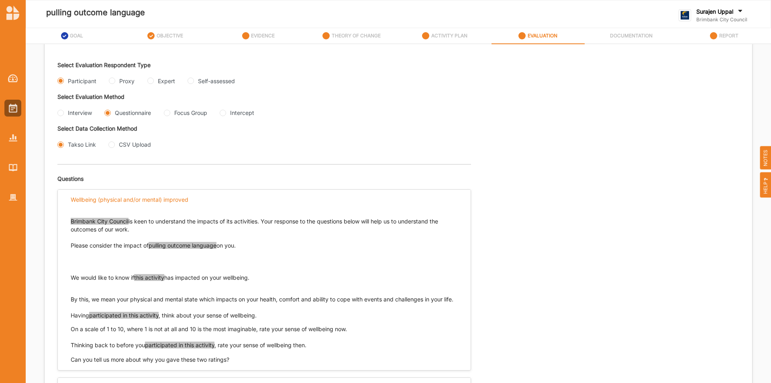
drag, startPoint x: 265, startPoint y: 275, endPoint x: 69, endPoint y: 277, distance: 195.6
click at [69, 277] on div "Brimbank City Council is keen to understand the impacts of its activities. Your…" at bounding box center [264, 286] width 413 height 154
copy p "We would like to know if this activity has impacted on your wellbeing."
drag, startPoint x: 263, startPoint y: 323, endPoint x: 67, endPoint y: 311, distance: 196.4
click at [71, 318] on div "Brimbank City Council is keen to understand the impacts of its activities. Your…" at bounding box center [264, 279] width 387 height 140
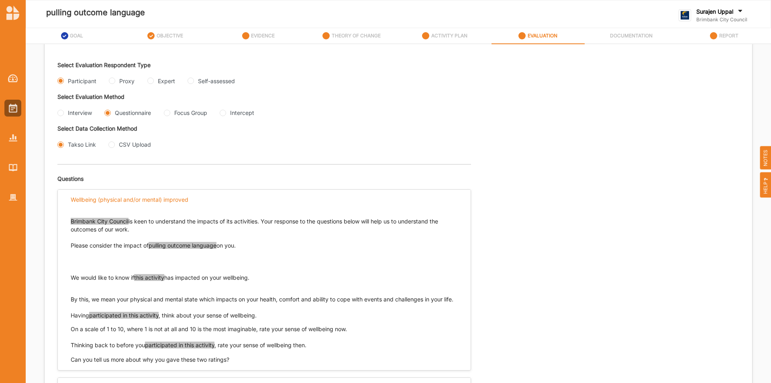
copy div "We would like to know if this activity has impacted on your wellbeing. By this,…"
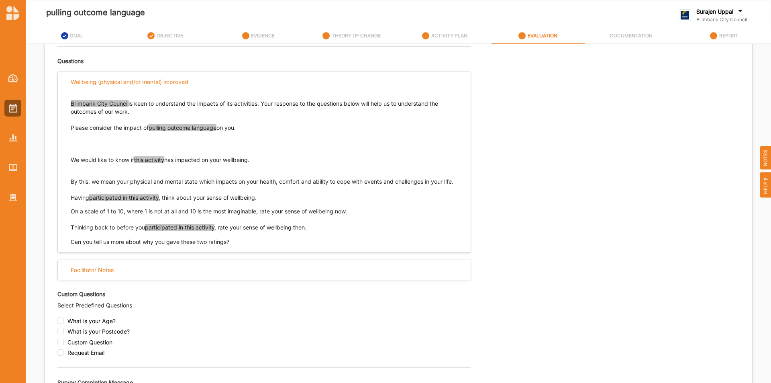
scroll to position [321, 0]
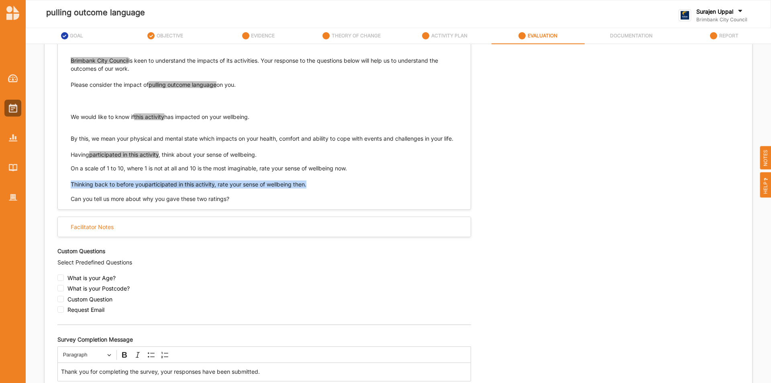
drag, startPoint x: 315, startPoint y: 190, endPoint x: 67, endPoint y: 192, distance: 247.4
click at [67, 192] on div "Brimbank City Council is keen to understand the impacts of its activities. Your…" at bounding box center [264, 126] width 413 height 154
copy p "Thinking back to before you participated in this activity , rate your sense of …"
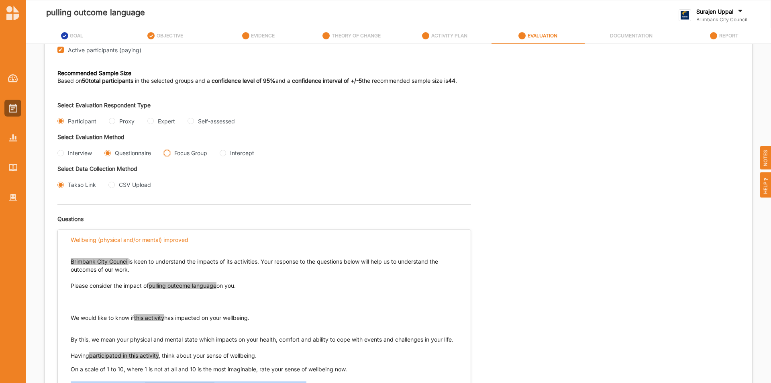
click at [167, 154] on Group "Focus Group" at bounding box center [167, 153] width 6 height 6
radio Group "true"
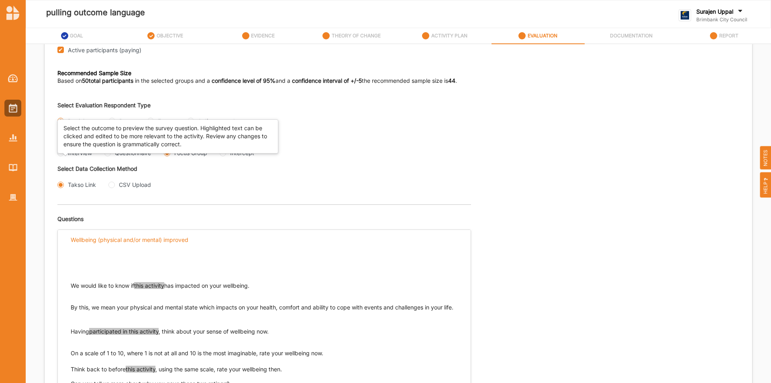
scroll to position [281, 0]
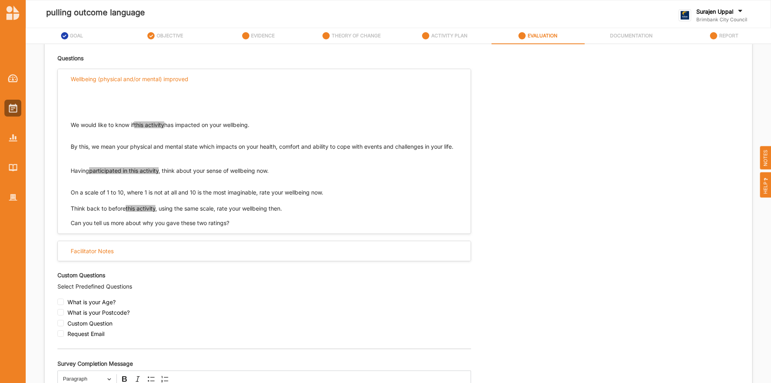
drag, startPoint x: 264, startPoint y: 129, endPoint x: 57, endPoint y: 126, distance: 207.7
click at [57, 126] on div "Evaluation Plan Name Evaluation Plan Objective/s Aesthetic enrichment experienc…" at bounding box center [399, 123] width 708 height 670
copy p "We would like to know if this activity has impacted on your wellbeing."
drag, startPoint x: 291, startPoint y: 215, endPoint x: 34, endPoint y: 202, distance: 257.0
click at [65, 214] on div "We would like to know if this activity has impacted on your wellbeing. By this,…" at bounding box center [264, 158] width 413 height 138
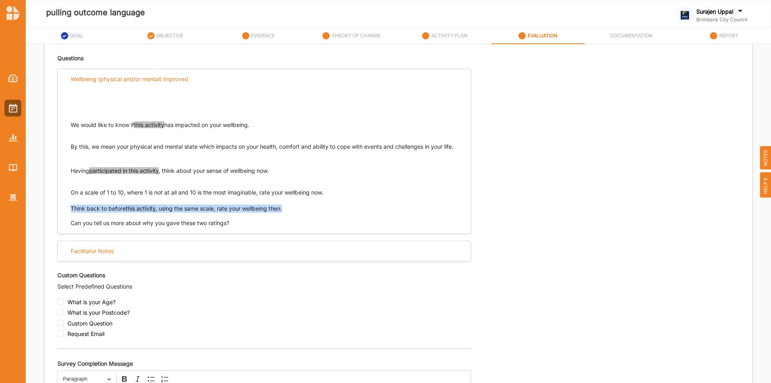
copy p "Think back to before this activity , using the same scale, rate your wellbeing …"
drag, startPoint x: 342, startPoint y: 202, endPoint x: 66, endPoint y: 202, distance: 276.4
click at [66, 202] on div "We would like to know if this activity has impacted on your wellbeing. By this,…" at bounding box center [264, 158] width 413 height 138
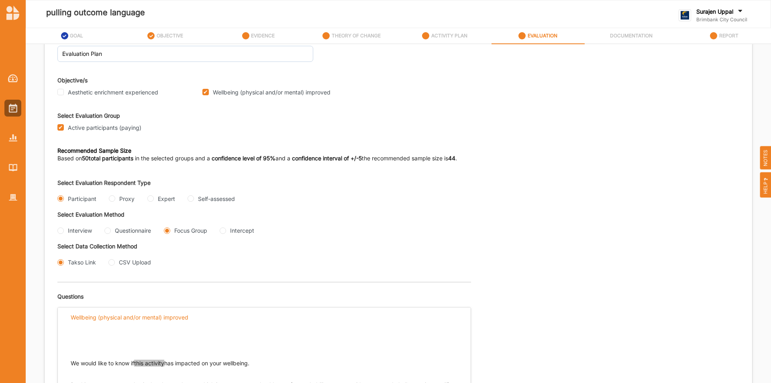
scroll to position [40, 0]
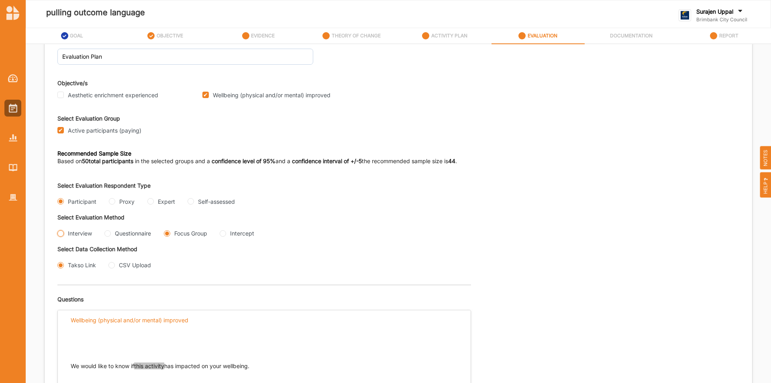
click at [62, 233] on input "Interview" at bounding box center [60, 233] width 6 height 6
radio input "true"
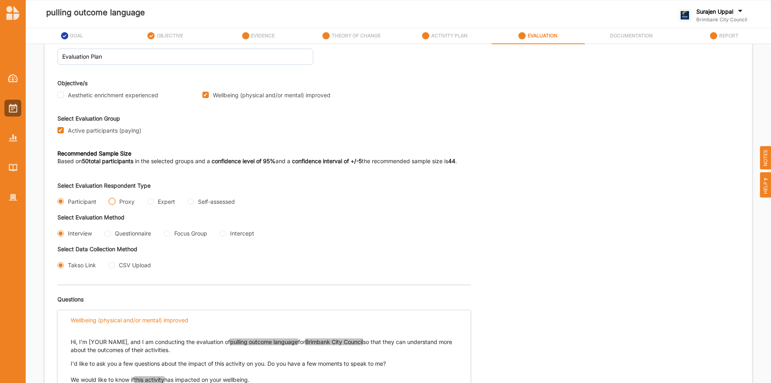
click at [110, 201] on input "Proxy" at bounding box center [112, 201] width 6 height 6
radio input "true"
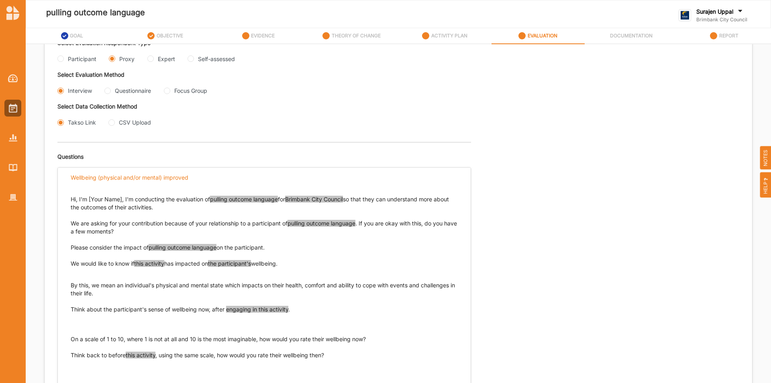
scroll to position [241, 0]
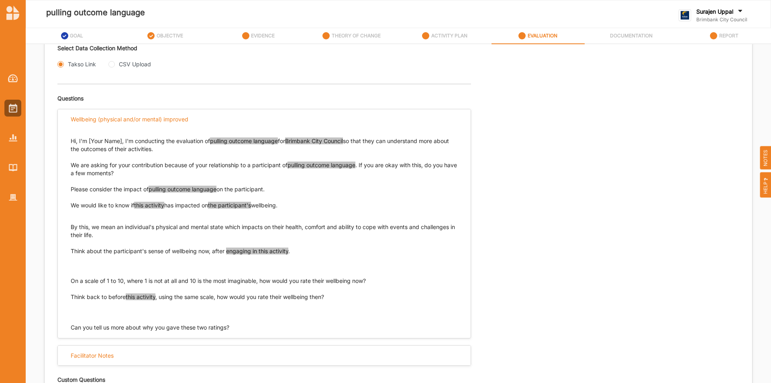
drag, startPoint x: 297, startPoint y: 208, endPoint x: 74, endPoint y: 203, distance: 223.0
click at [73, 205] on p "We would like to know if this activity has impacted on the participant's wellbe…" at bounding box center [264, 205] width 387 height 8
drag, startPoint x: 69, startPoint y: 205, endPoint x: 204, endPoint y: 211, distance: 135.1
click at [204, 211] on div "Hi, I'm [Your Name], I'm conducting the evaluation of pulling outcome language …" at bounding box center [264, 230] width 413 height 202
click at [337, 326] on div "Can you tell us more about why you gave these two ratings?" at bounding box center [264, 327] width 387 height 8
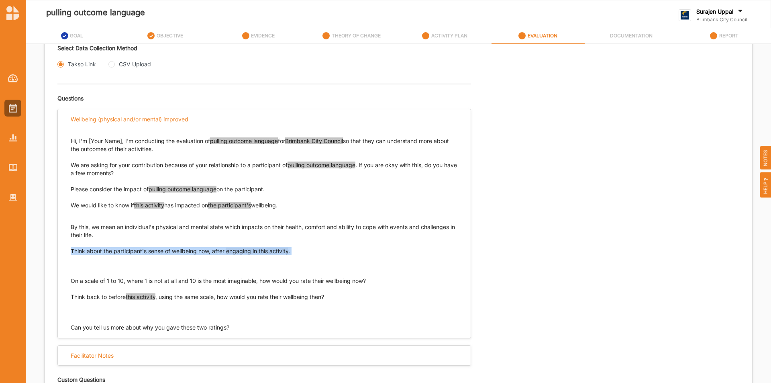
drag, startPoint x: 68, startPoint y: 251, endPoint x: 224, endPoint y: 256, distance: 155.9
click at [224, 256] on div "Hi, I'm [Your Name], I'm conducting the evaluation of pulling outcome language …" at bounding box center [264, 230] width 413 height 202
click at [320, 315] on p "Think back to before this activity , using the same scale, how would you rate t…" at bounding box center [264, 305] width 387 height 24
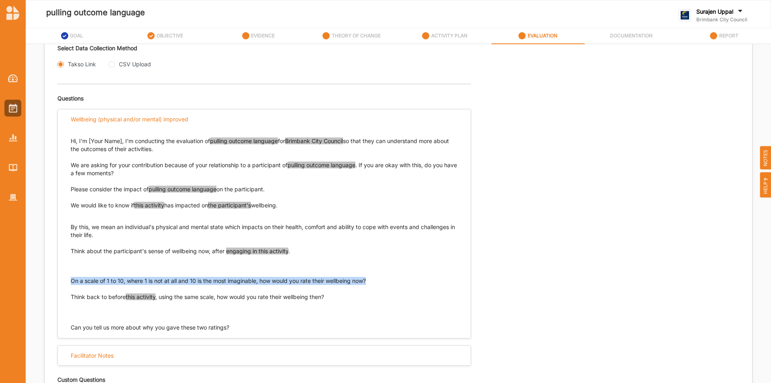
drag, startPoint x: 376, startPoint y: 279, endPoint x: 72, endPoint y: 282, distance: 304.1
click at [72, 282] on p "On a scale of 1 to 10, where 1 is not at all and 10 is the most imaginable, how…" at bounding box center [264, 281] width 387 height 8
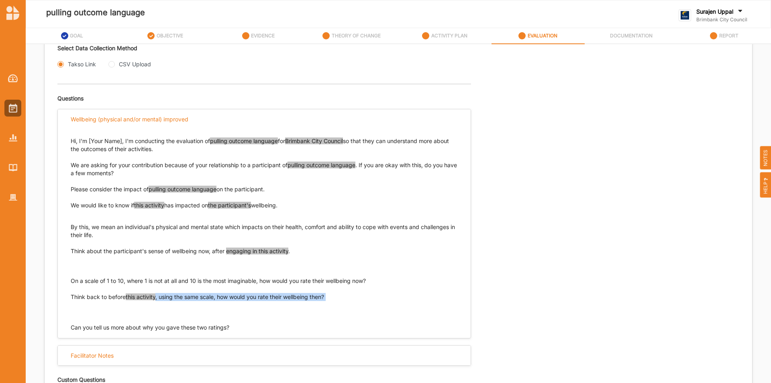
drag, startPoint x: 335, startPoint y: 298, endPoint x: 71, endPoint y: 296, distance: 263.5
click at [71, 299] on p "Think back to before this activity , using the same scale, how would you rate t…" at bounding box center [264, 305] width 387 height 24
drag, startPoint x: 78, startPoint y: 296, endPoint x: 100, endPoint y: 296, distance: 22.5
click at [100, 296] on p "Think back to before this activity , using the same scale, how would you rate t…" at bounding box center [264, 305] width 387 height 24
drag, startPoint x: 71, startPoint y: 296, endPoint x: 331, endPoint y: 300, distance: 259.9
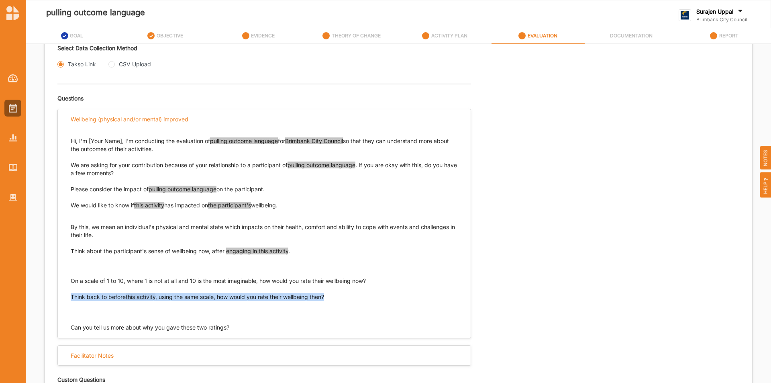
click at [331, 300] on p "Think back to before this activity , using the same scale, how would you rate t…" at bounding box center [264, 305] width 387 height 24
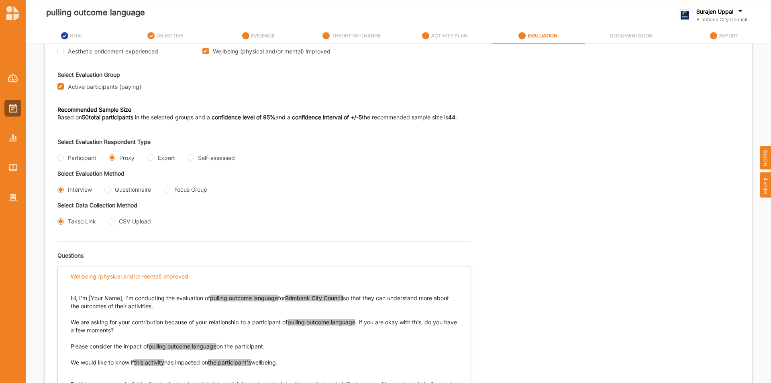
scroll to position [80, 0]
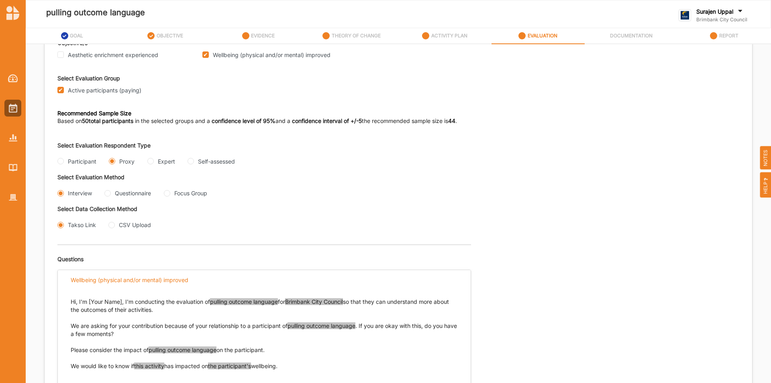
drag, startPoint x: 108, startPoint y: 193, endPoint x: 117, endPoint y: 198, distance: 10.8
click at [109, 193] on input "Questionnaire" at bounding box center [107, 193] width 6 height 6
radio input "true"
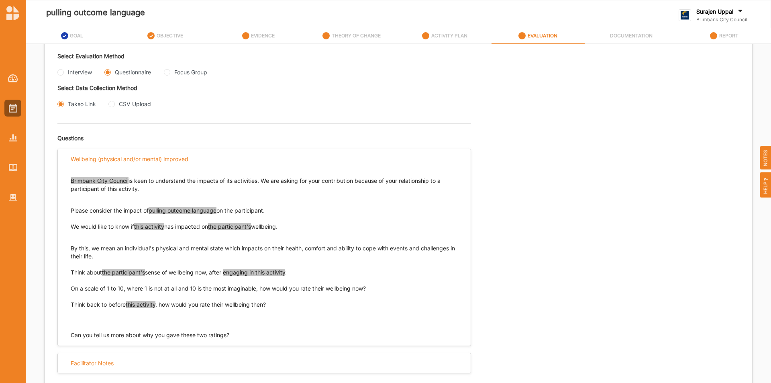
scroll to position [121, 0]
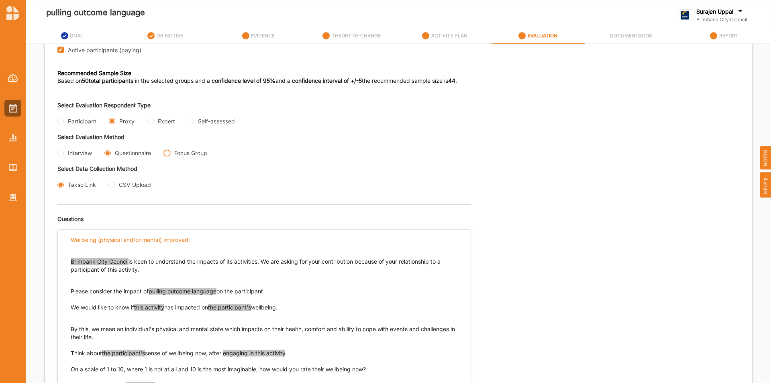
click at [168, 153] on Group "Focus Group" at bounding box center [167, 153] width 6 height 6
radio Group "true"
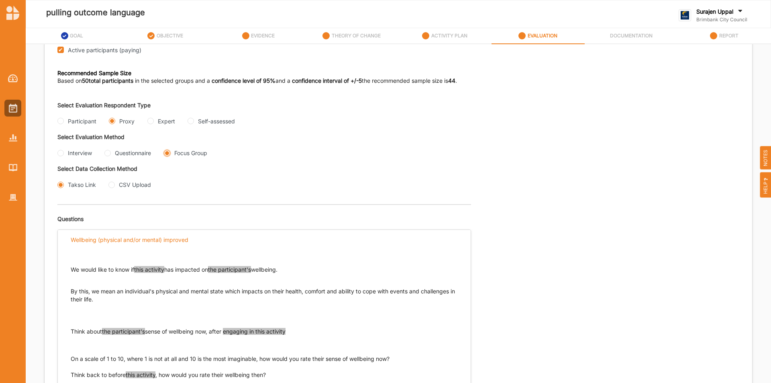
click at [166, 153] on Group "Focus Group" at bounding box center [167, 153] width 6 height 6
click at [106, 153] on input "Questionnaire" at bounding box center [107, 153] width 6 height 6
radio input "true"
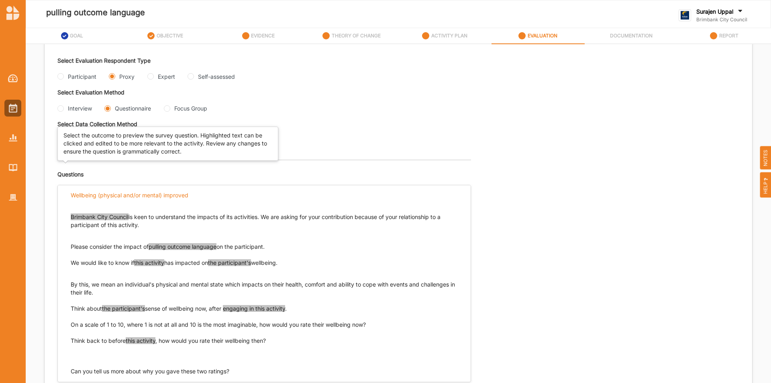
scroll to position [161, 0]
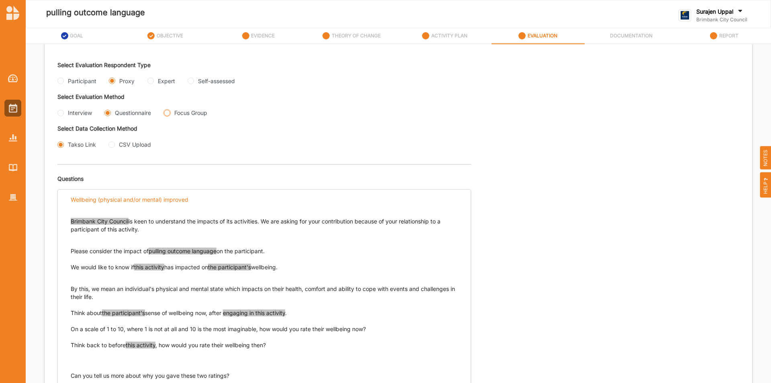
click at [165, 112] on Group "Focus Group" at bounding box center [167, 113] width 6 height 6
radio Group "true"
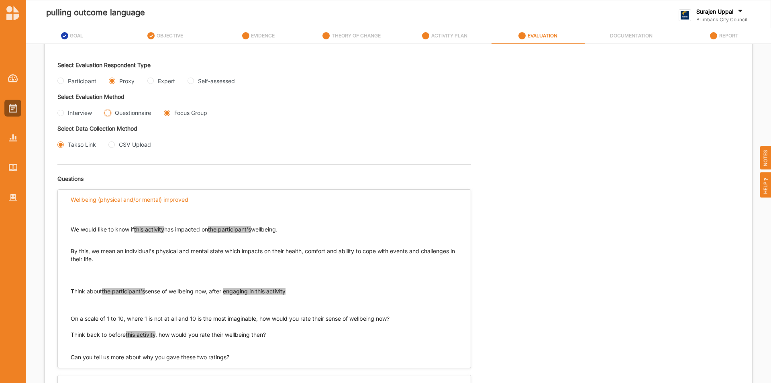
click at [109, 112] on input "Questionnaire" at bounding box center [107, 113] width 6 height 6
radio input "true"
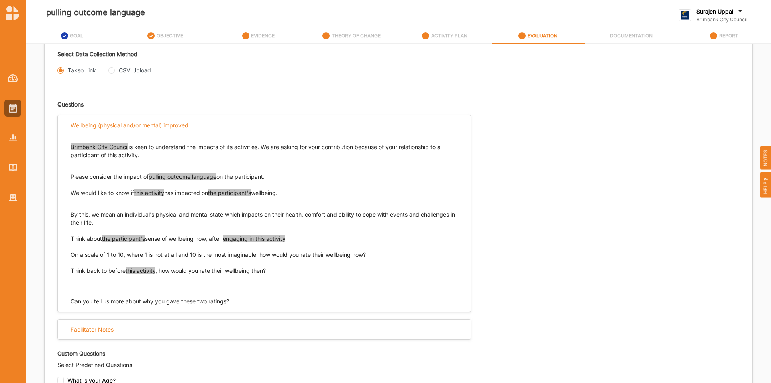
scroll to position [321, 0]
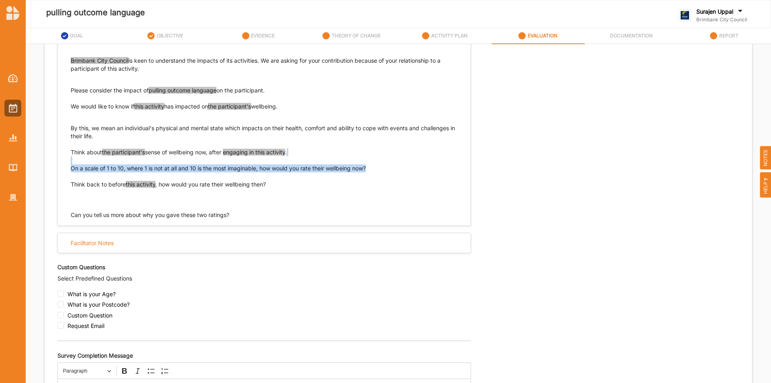
drag, startPoint x: 370, startPoint y: 165, endPoint x: 84, endPoint y: 166, distance: 285.6
click at [72, 163] on p "Think about the participant's sense of wellbeing now, after engaging in this ac…" at bounding box center [264, 160] width 387 height 24
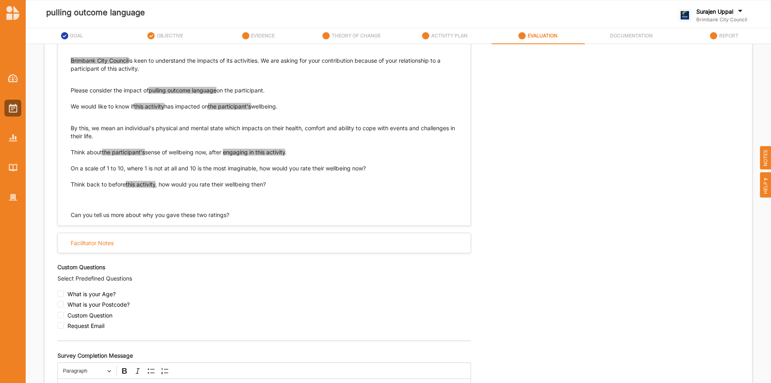
drag, startPoint x: 82, startPoint y: 173, endPoint x: 78, endPoint y: 171, distance: 4.3
click at [82, 173] on div "Brimbank City Council is keen to understand the impacts of its activities. We a…" at bounding box center [264, 127] width 387 height 156
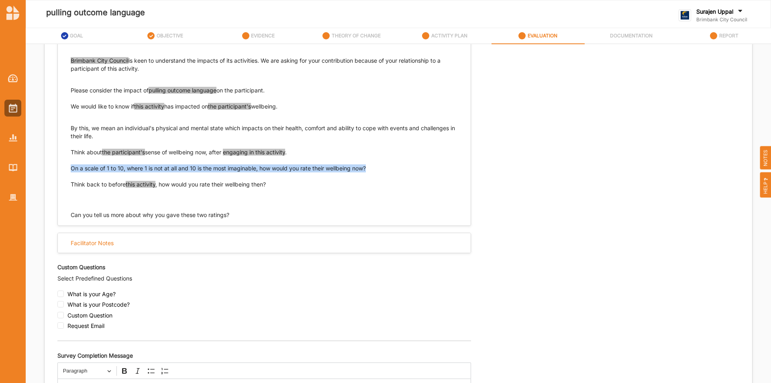
drag, startPoint x: 71, startPoint y: 169, endPoint x: 366, endPoint y: 170, distance: 294.8
click at [366, 170] on p "Think about the participant's sense of wellbeing now, after engaging in this ac…" at bounding box center [264, 160] width 387 height 24
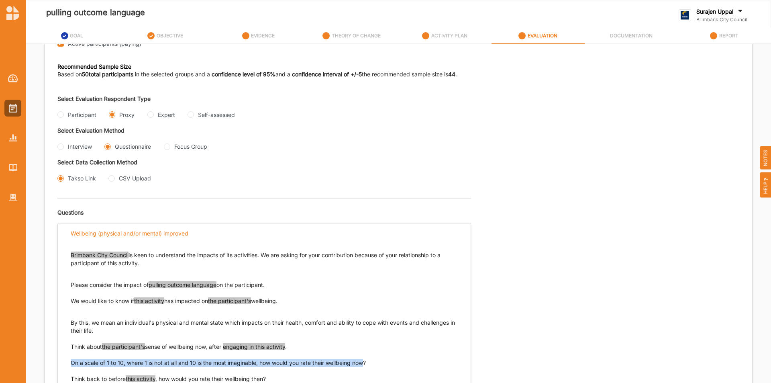
scroll to position [80, 0]
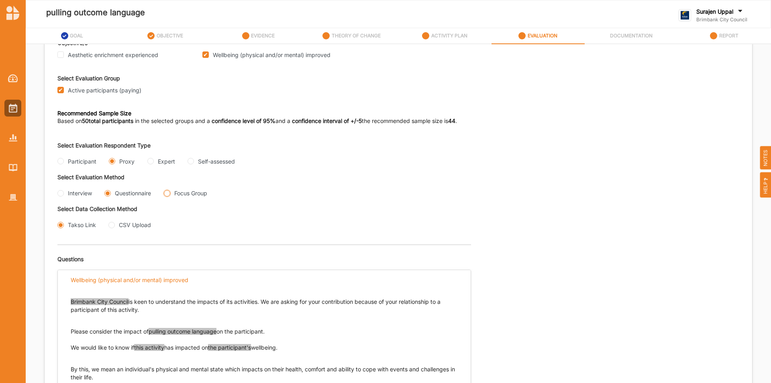
click at [171, 194] on div "Focus Group" at bounding box center [185, 193] width 43 height 8
click at [170, 194] on Group "Focus Group" at bounding box center [167, 193] width 6 height 6
radio Group "true"
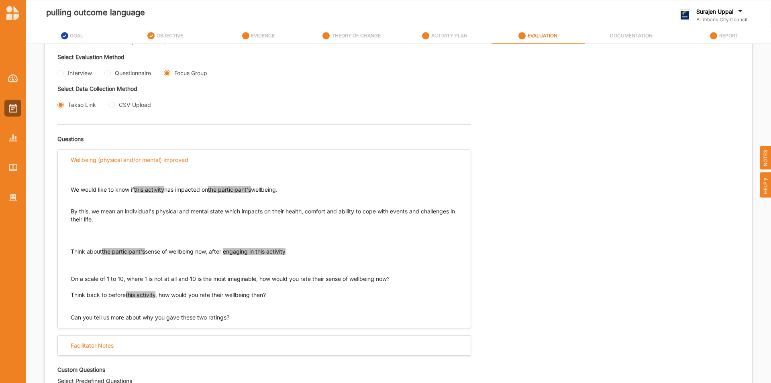
scroll to position [201, 0]
click at [108, 73] on input "Questionnaire" at bounding box center [107, 72] width 6 height 6
radio input "true"
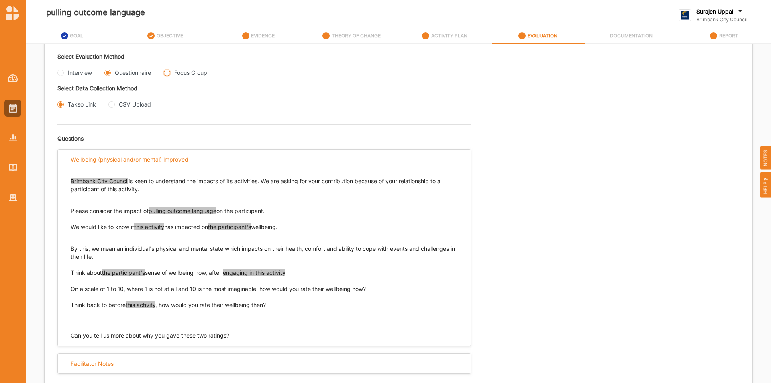
click at [168, 75] on Group "Focus Group" at bounding box center [167, 72] width 6 height 6
radio Group "true"
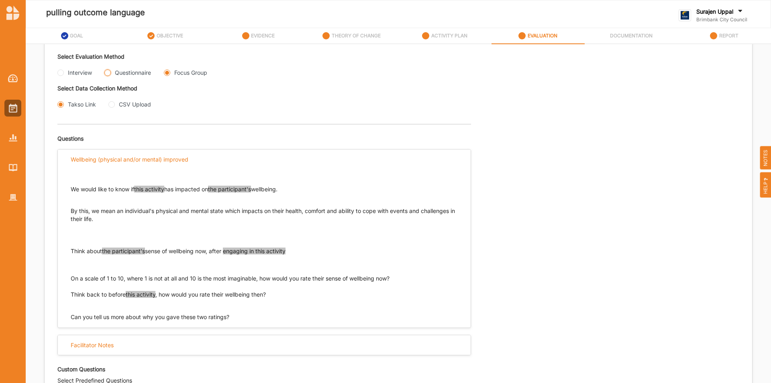
click at [108, 71] on input "Questionnaire" at bounding box center [107, 72] width 6 height 6
radio input "true"
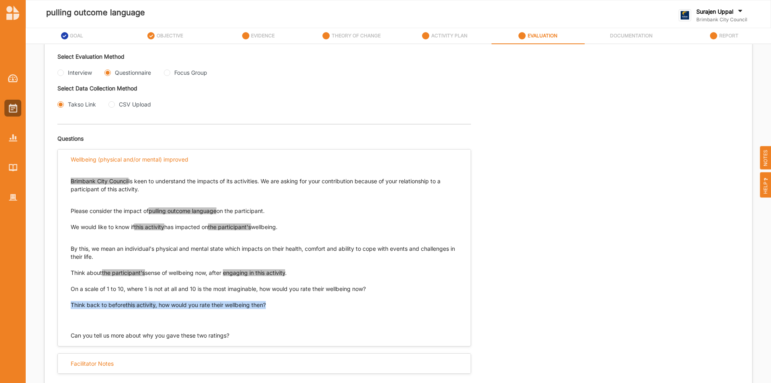
drag, startPoint x: 279, startPoint y: 306, endPoint x: 71, endPoint y: 308, distance: 208.5
click at [71, 308] on p "Think back to before this activity , how would you rate their wellbeing then?" at bounding box center [264, 313] width 387 height 24
click at [168, 73] on Group "Focus Group" at bounding box center [167, 72] width 6 height 6
radio Group "true"
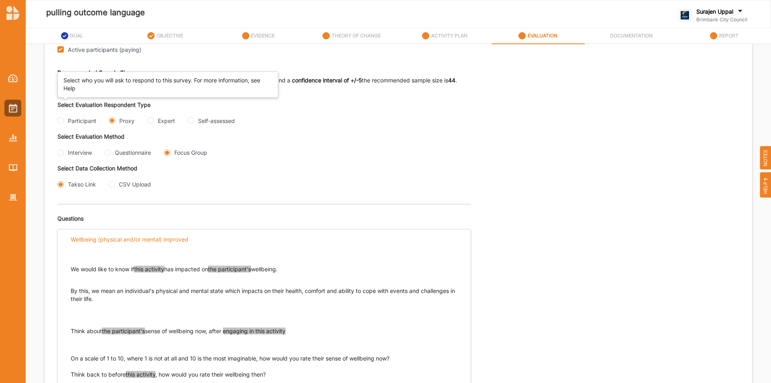
scroll to position [121, 0]
click at [150, 121] on input "Expert" at bounding box center [150, 121] width 6 height 6
radio input "true"
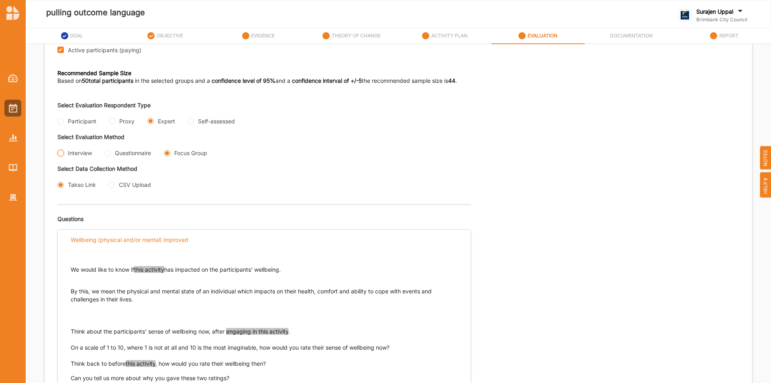
click at [59, 153] on input "Interview" at bounding box center [60, 153] width 6 height 6
radio input "true"
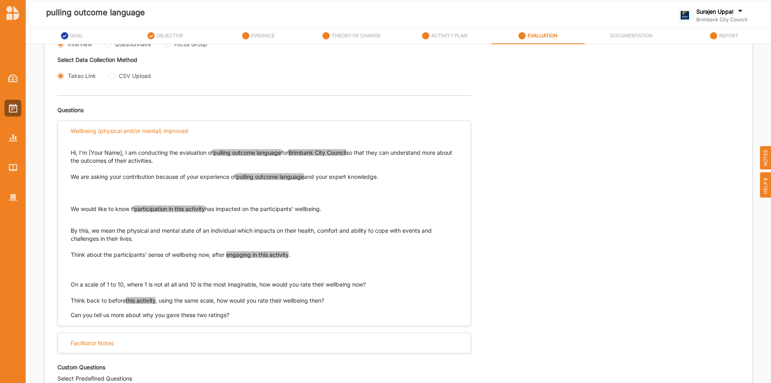
scroll to position [241, 0]
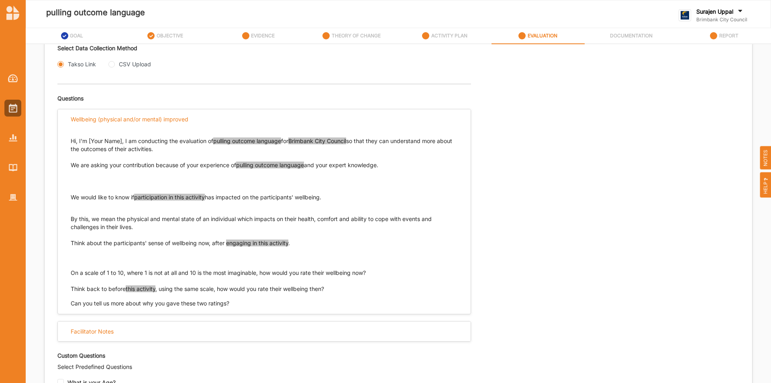
drag, startPoint x: 335, startPoint y: 194, endPoint x: 71, endPoint y: 197, distance: 263.9
click at [71, 197] on p "We would like to know if participation in this activity has impacted on the par…" at bounding box center [264, 197] width 387 height 8
drag, startPoint x: 300, startPoint y: 243, endPoint x: 67, endPoint y: 243, distance: 233.8
click at [67, 243] on div "Hi, I'm [Your Name], I am conducting the evaluation of pulling outcome language…" at bounding box center [264, 218] width 413 height 178
drag, startPoint x: 72, startPoint y: 243, endPoint x: 293, endPoint y: 243, distance: 221.3
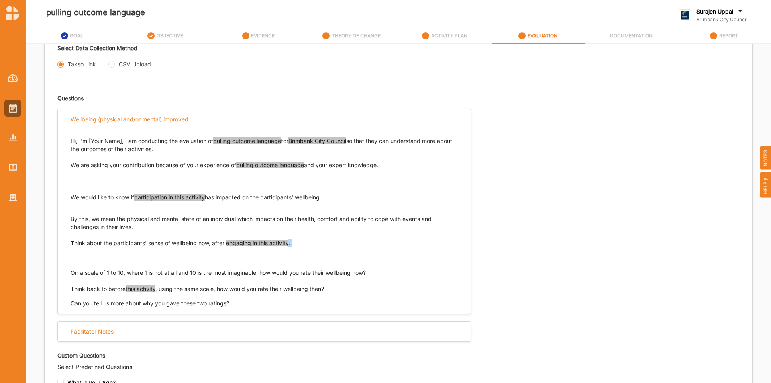
click at [293, 243] on p "Think about the participants' sense of wellbeing now, after engaging in this ac…" at bounding box center [264, 251] width 387 height 24
drag, startPoint x: 337, startPoint y: 198, endPoint x: 67, endPoint y: 198, distance: 270.3
click at [68, 198] on div "Hi, I'm [Your Name], I am conducting the evaluation of pulling outcome language…" at bounding box center [264, 218] width 413 height 178
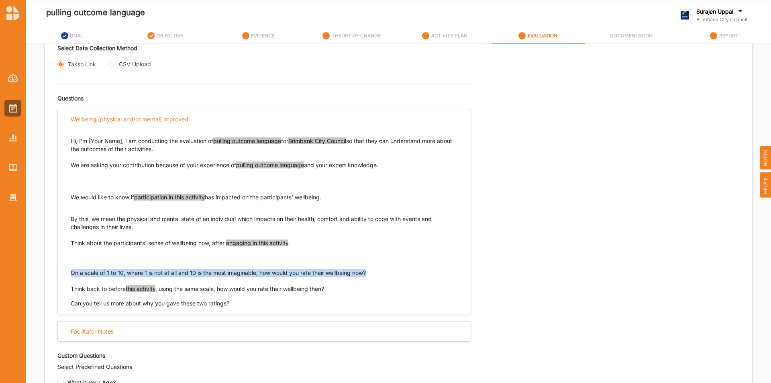
drag, startPoint x: 371, startPoint y: 271, endPoint x: 67, endPoint y: 274, distance: 304.1
click at [67, 274] on div "Hi, I'm [Your Name], I am conducting the evaluation of pulling outcome language…" at bounding box center [264, 218] width 413 height 178
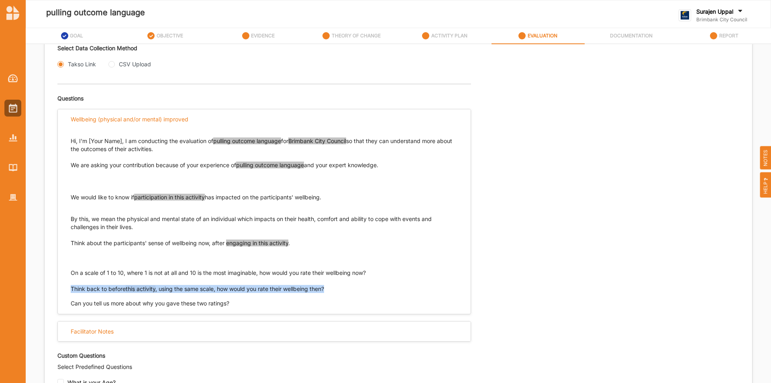
drag, startPoint x: 309, startPoint y: 289, endPoint x: 62, endPoint y: 292, distance: 247.4
click at [62, 292] on div "Hi, I'm [Your Name], I am conducting the evaluation of pulling outcome language…" at bounding box center [264, 218] width 413 height 178
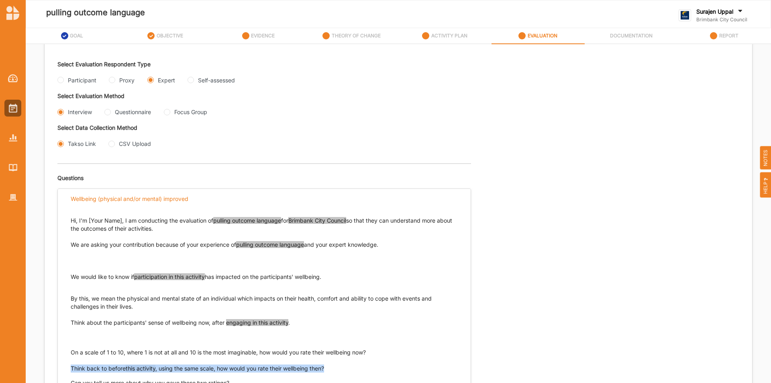
scroll to position [161, 0]
click at [107, 113] on input "Questionnaire" at bounding box center [107, 113] width 6 height 6
radio input "true"
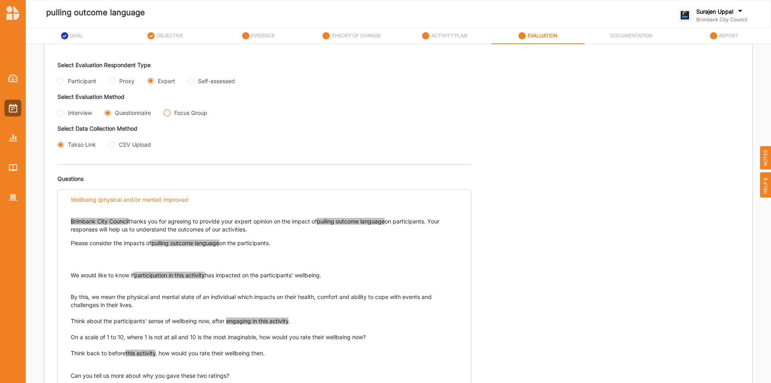
click at [168, 112] on Group "Focus Group" at bounding box center [167, 113] width 6 height 6
radio Group "true"
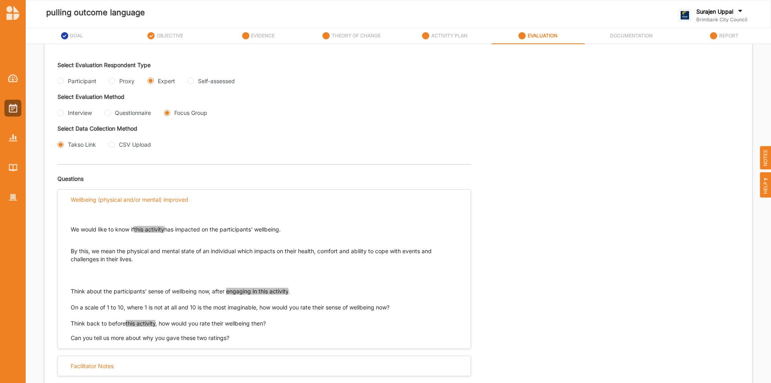
drag, startPoint x: 105, startPoint y: 113, endPoint x: 112, endPoint y: 116, distance: 8.1
click at [107, 113] on input "Questionnaire" at bounding box center [107, 113] width 6 height 6
radio input "true"
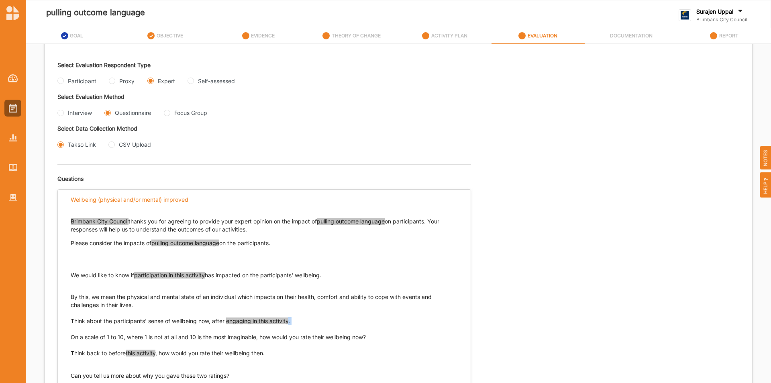
drag, startPoint x: 296, startPoint y: 321, endPoint x: 85, endPoint y: 323, distance: 210.9
click at [88, 325] on p "Think about the participants' sense of wellbeing now, after engaging in this ac…" at bounding box center [264, 329] width 387 height 24
drag, startPoint x: 71, startPoint y: 319, endPoint x: 249, endPoint y: 326, distance: 177.7
click at [249, 326] on p "Think about the participants' sense of wellbeing now, after engaging in this ac…" at bounding box center [264, 329] width 387 height 24
click at [167, 113] on Group "Focus Group" at bounding box center [167, 113] width 6 height 6
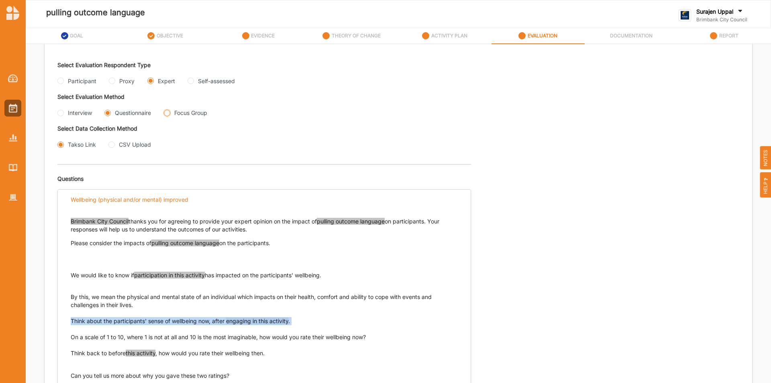
radio Group "true"
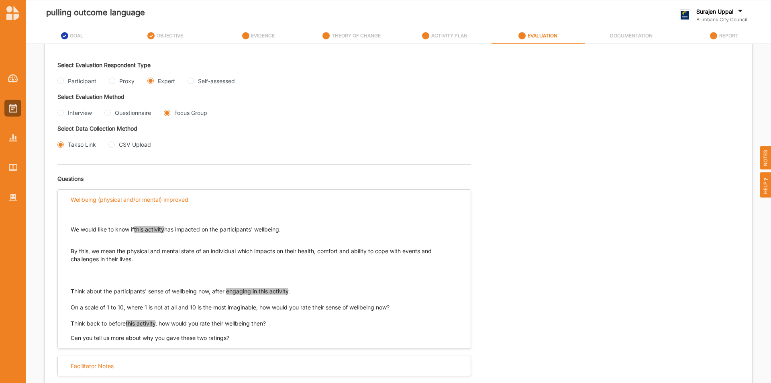
click at [106, 109] on div "Questionnaire" at bounding box center [127, 112] width 47 height 8
click at [106, 113] on input "Questionnaire" at bounding box center [107, 113] width 6 height 6
radio input "true"
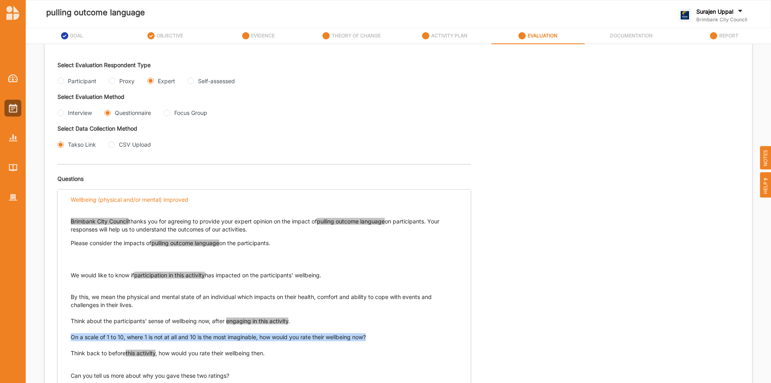
drag, startPoint x: 377, startPoint y: 336, endPoint x: 64, endPoint y: 338, distance: 312.9
click at [64, 338] on div "Brimbank City Council thanks you for agreeing to provide your expert opinion on…" at bounding box center [264, 294] width 413 height 170
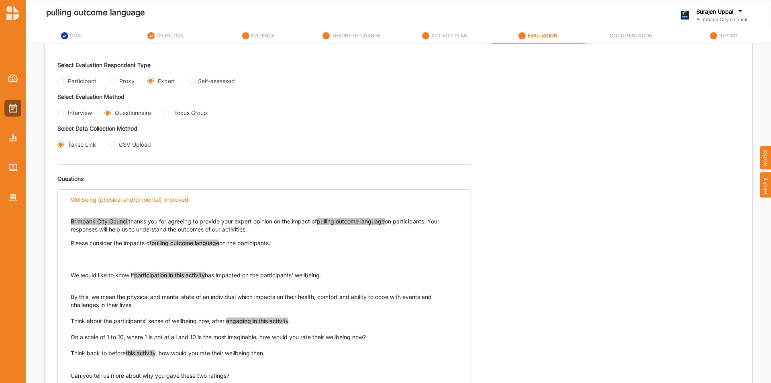
drag, startPoint x: 277, startPoint y: 357, endPoint x: 71, endPoint y: 351, distance: 206.2
click at [71, 351] on p "Think back to before this activity , how would you rate their wellbeing then." at bounding box center [264, 357] width 387 height 16
drag, startPoint x: 71, startPoint y: 351, endPoint x: 270, endPoint y: 358, distance: 199.8
click at [270, 358] on p "Think back to before this activity , how would you rate their wellbeing then." at bounding box center [264, 357] width 387 height 16
click at [286, 362] on p "Think back to before this activity , how would you rate their wellbeing then." at bounding box center [264, 357] width 387 height 16
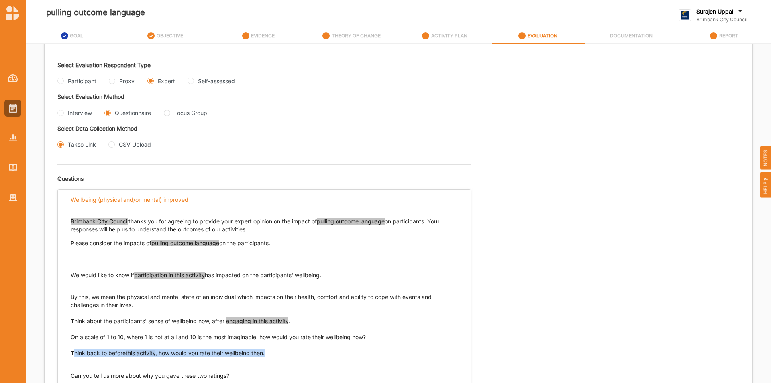
drag, startPoint x: 271, startPoint y: 354, endPoint x: 72, endPoint y: 352, distance: 198.8
click at [71, 353] on p "Think back to before this activity , how would you rate their wellbeing then." at bounding box center [264, 357] width 387 height 16
click at [168, 114] on Group "Focus Group" at bounding box center [167, 113] width 6 height 6
radio Group "true"
